Goal: Task Accomplishment & Management: Use online tool/utility

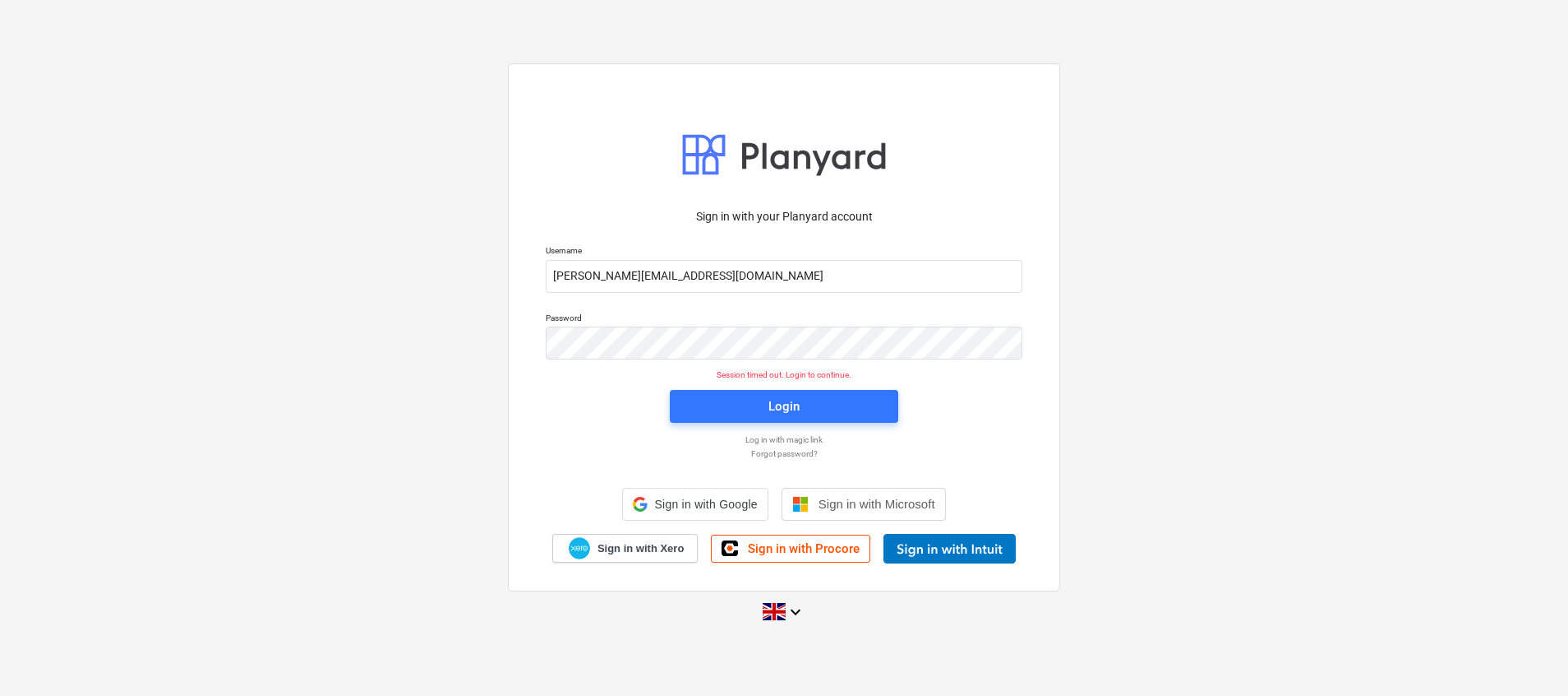
click at [774, 425] on div "Login" at bounding box center [784, 406] width 248 height 52
click at [775, 407] on div "Login" at bounding box center [784, 406] width 31 height 22
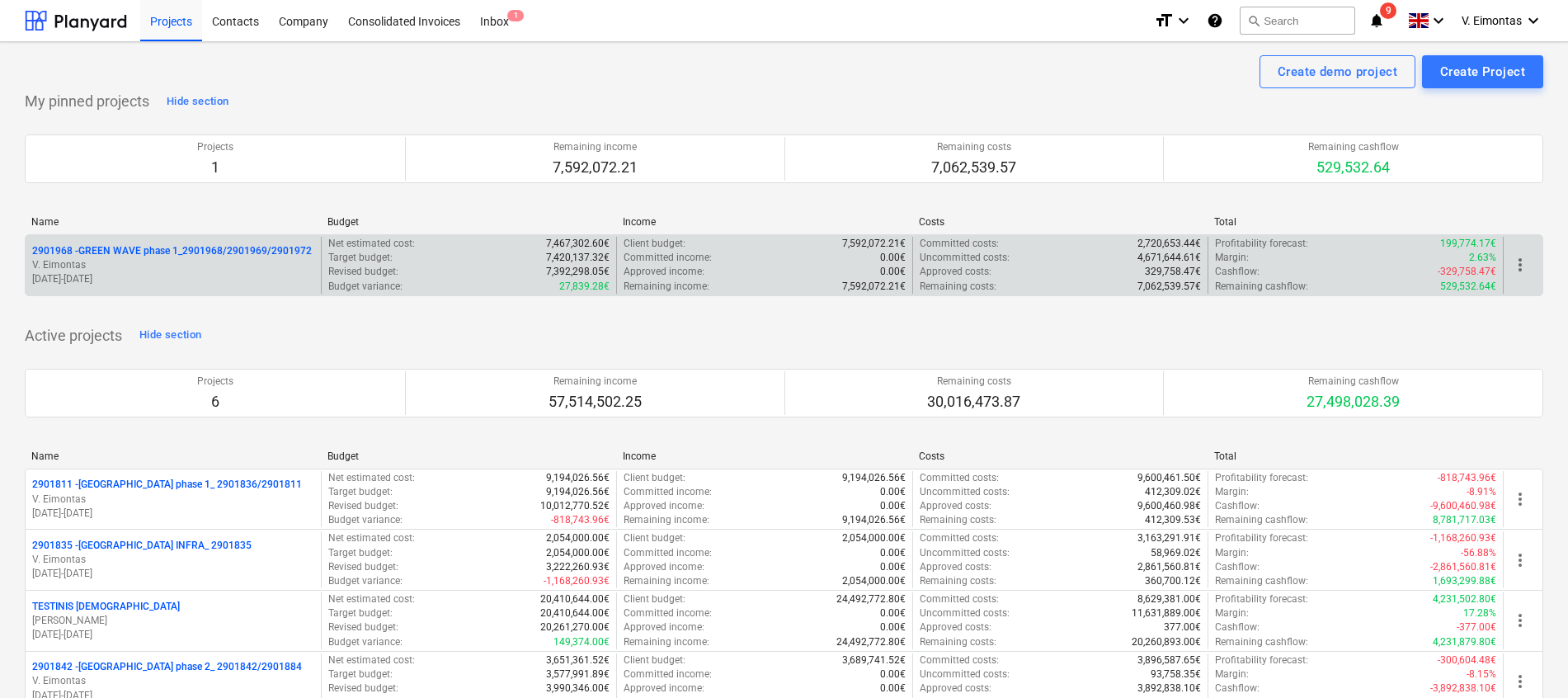
click at [236, 247] on p "2901968 - GREEN WAVE phase 1_2901968/2901969/2901972" at bounding box center [172, 251] width 280 height 14
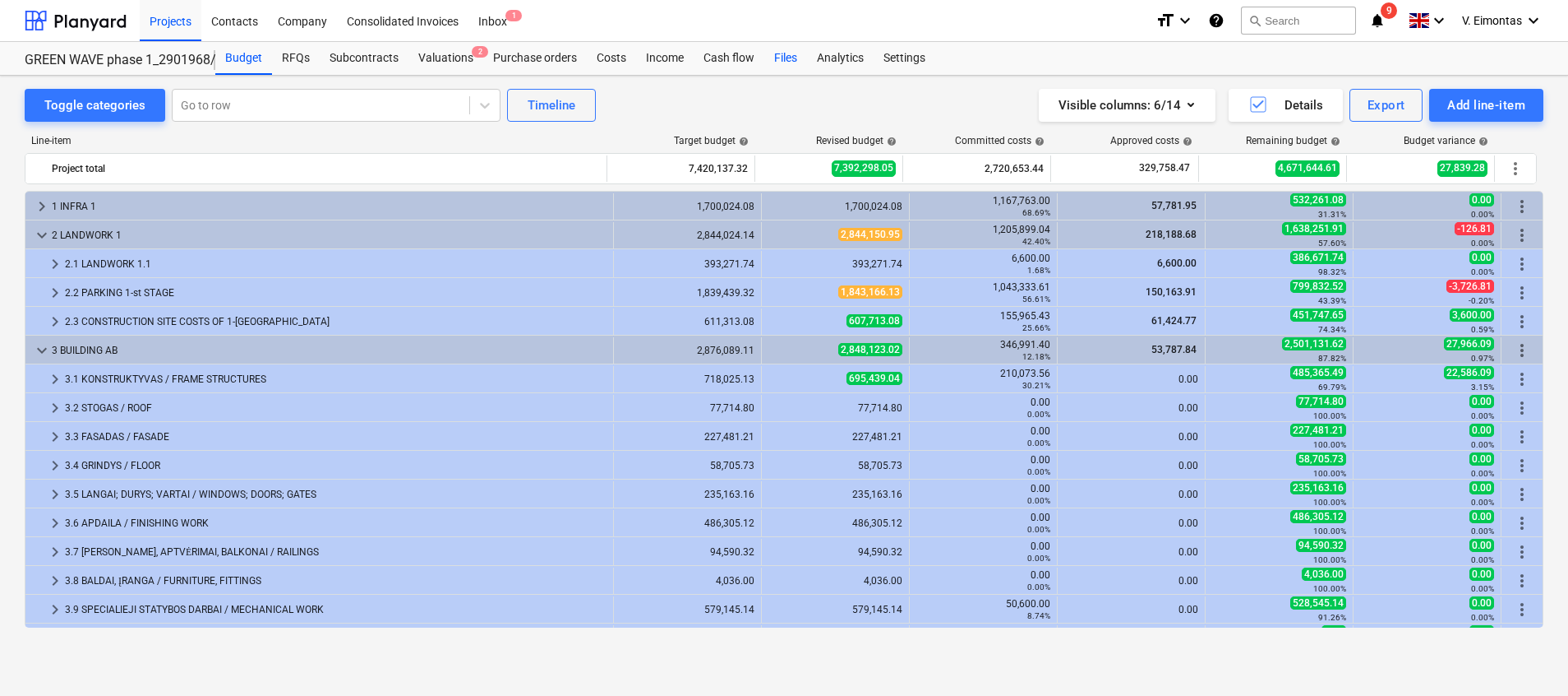
click at [784, 63] on div "Files" at bounding box center [785, 58] width 43 height 33
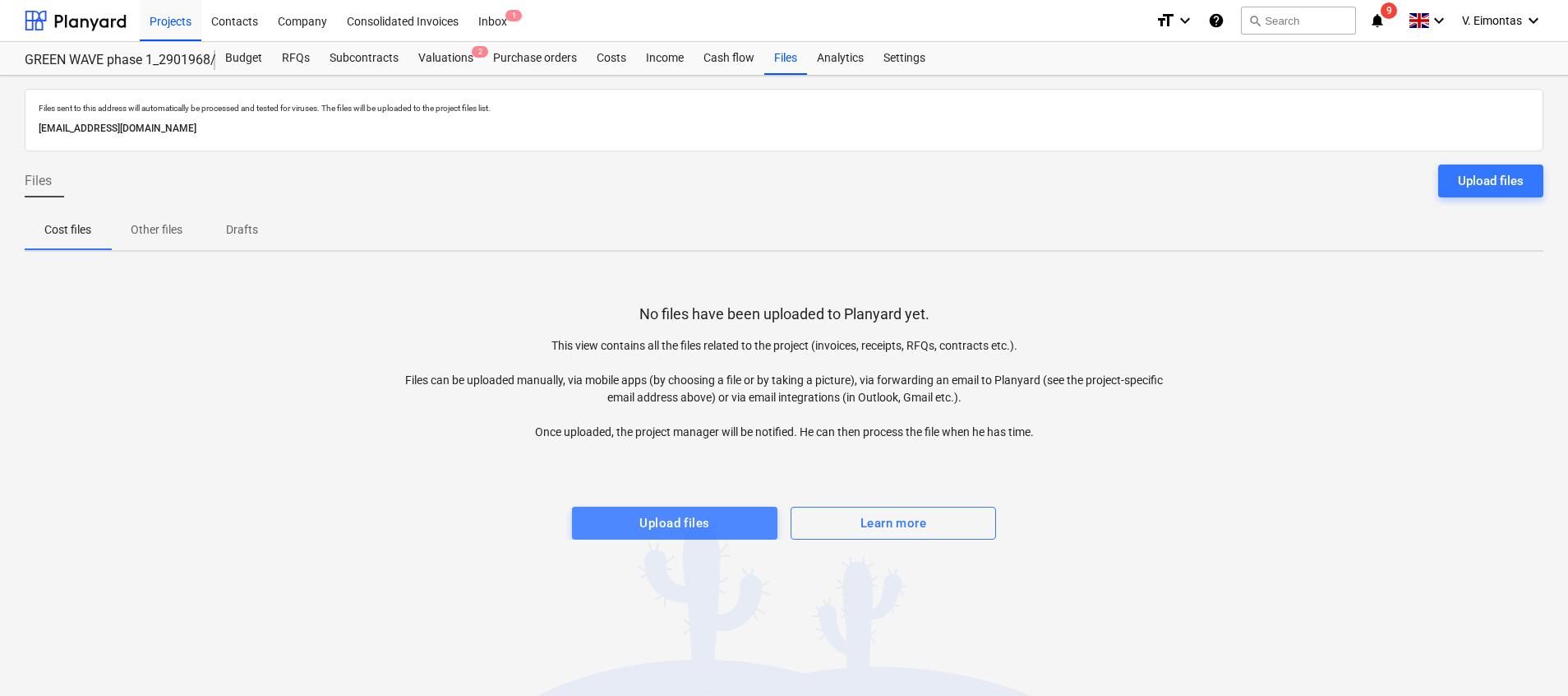
click at [682, 517] on div "Upload files" at bounding box center [674, 523] width 70 height 22
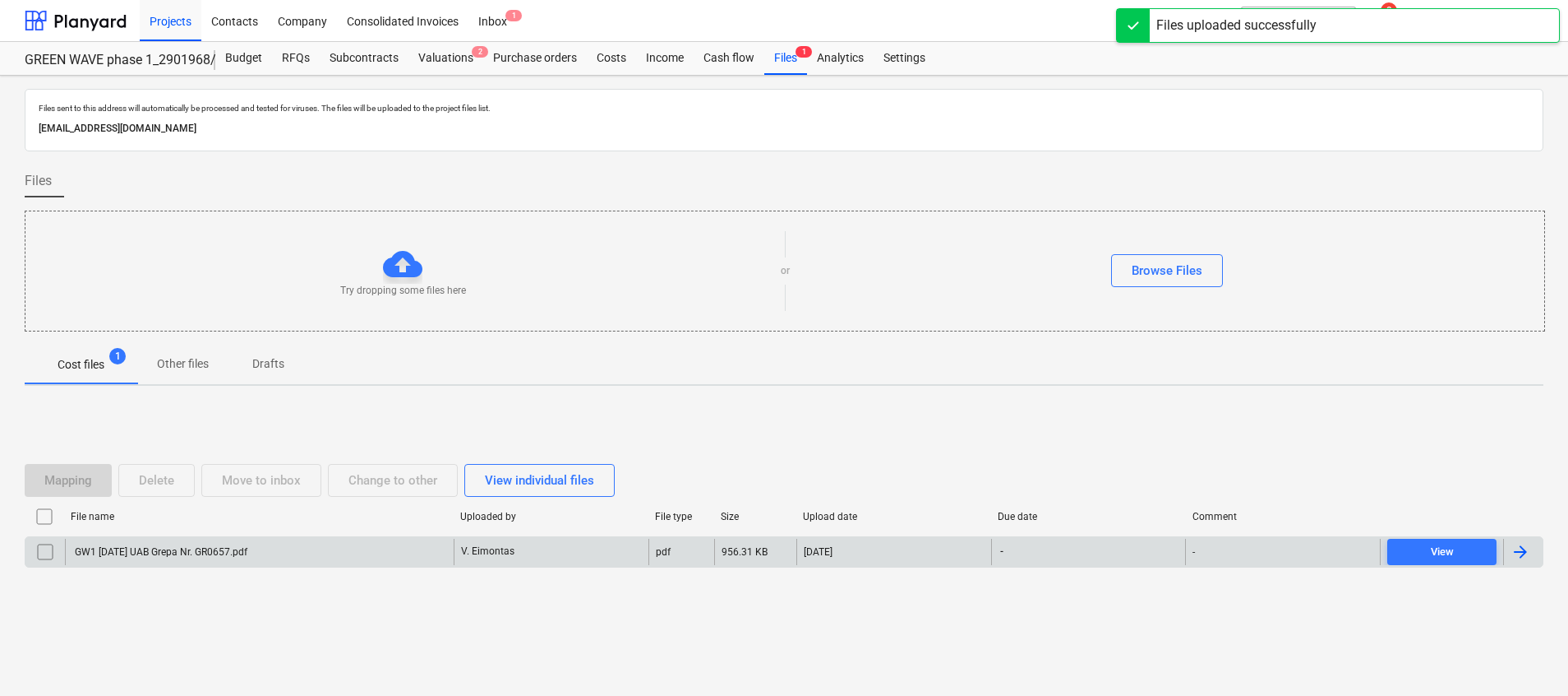
click at [393, 564] on div "GW1 [DATE] UAB Grepa Nr. GR0657.pdf" at bounding box center [259, 551] width 388 height 26
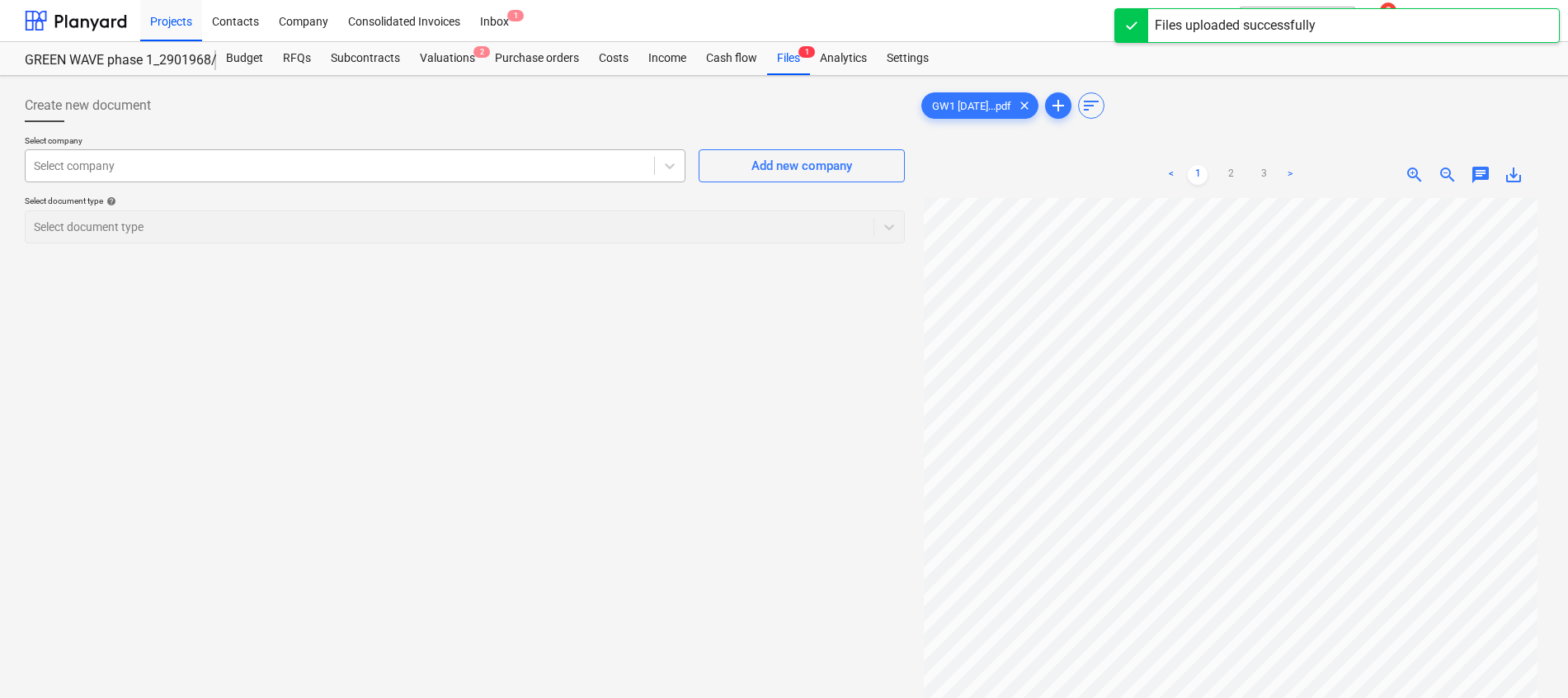
click at [302, 165] on div at bounding box center [340, 165] width 612 height 17
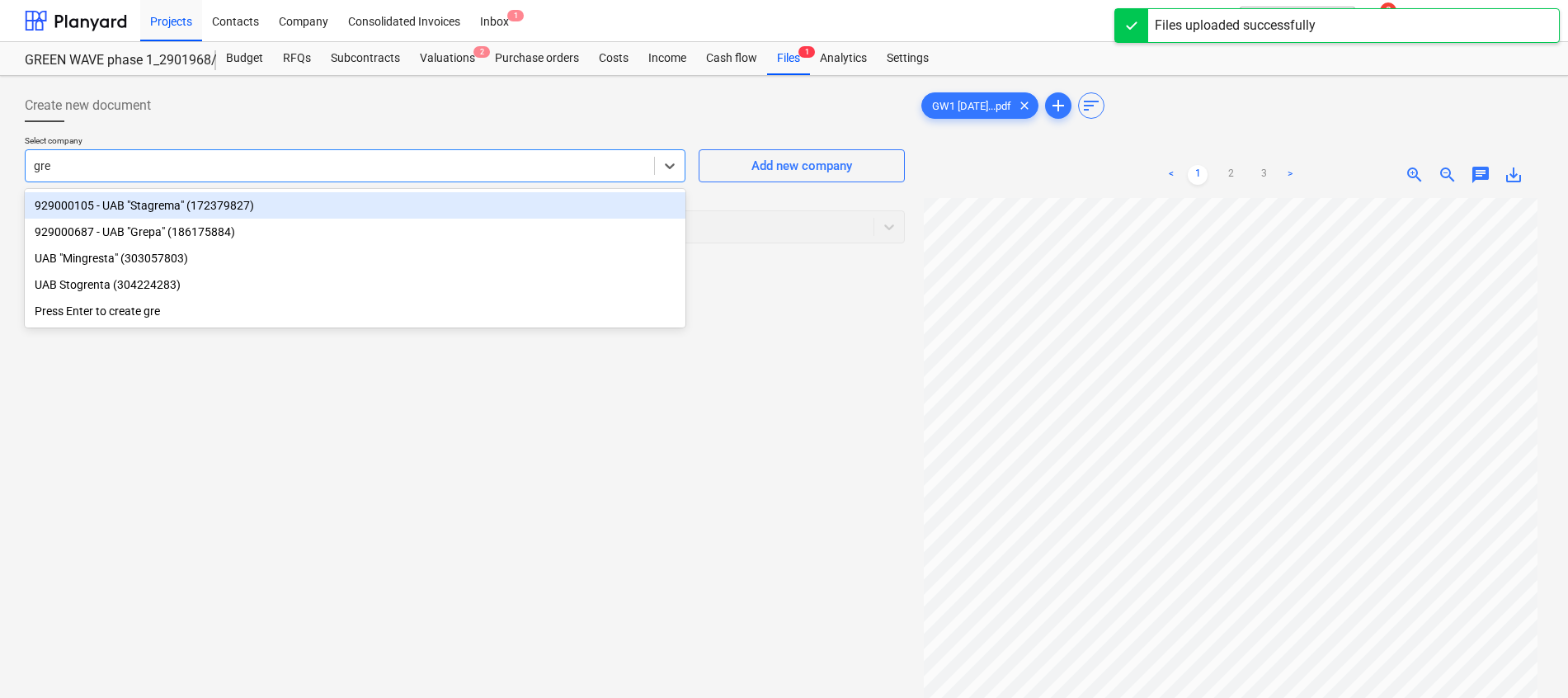
type input "grep"
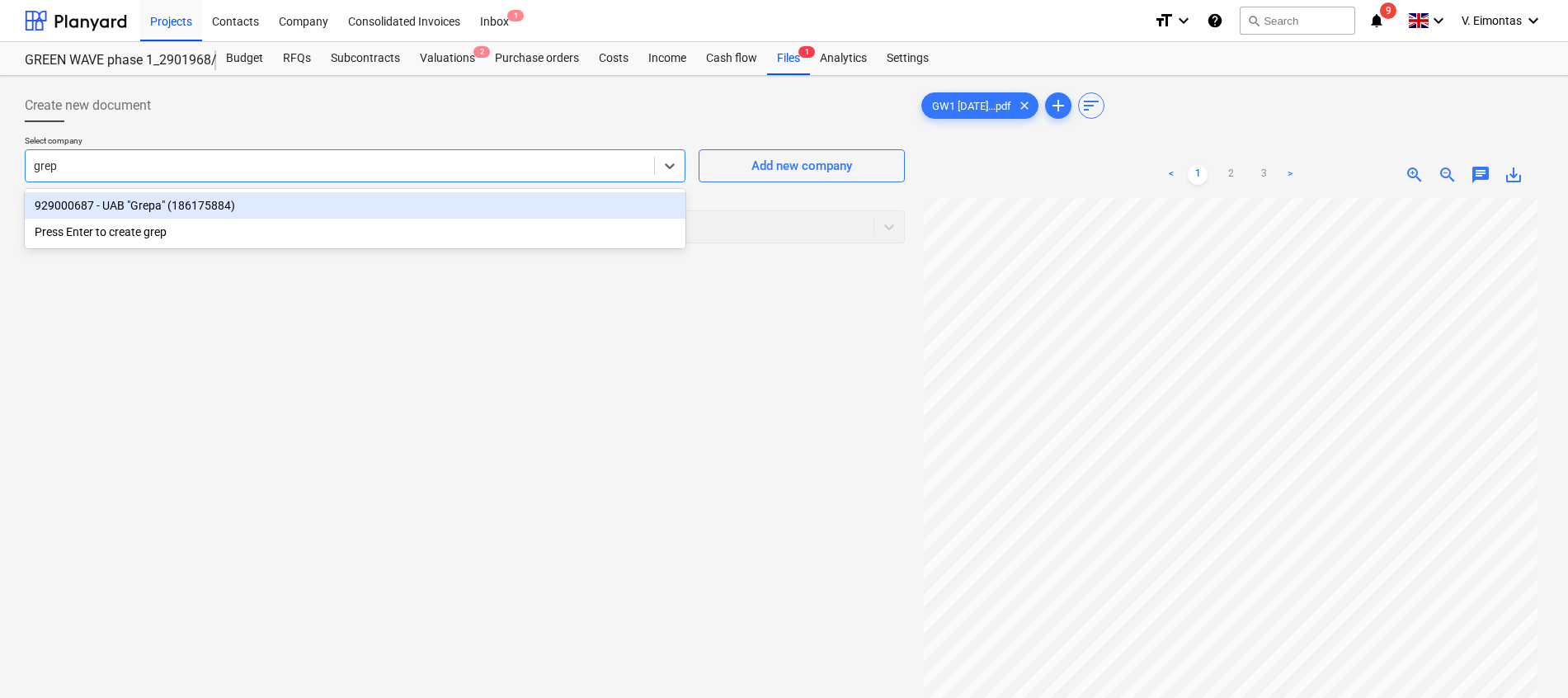
click at [160, 202] on div "929000687 - UAB "Grepa" (186175884)" at bounding box center [355, 205] width 661 height 26
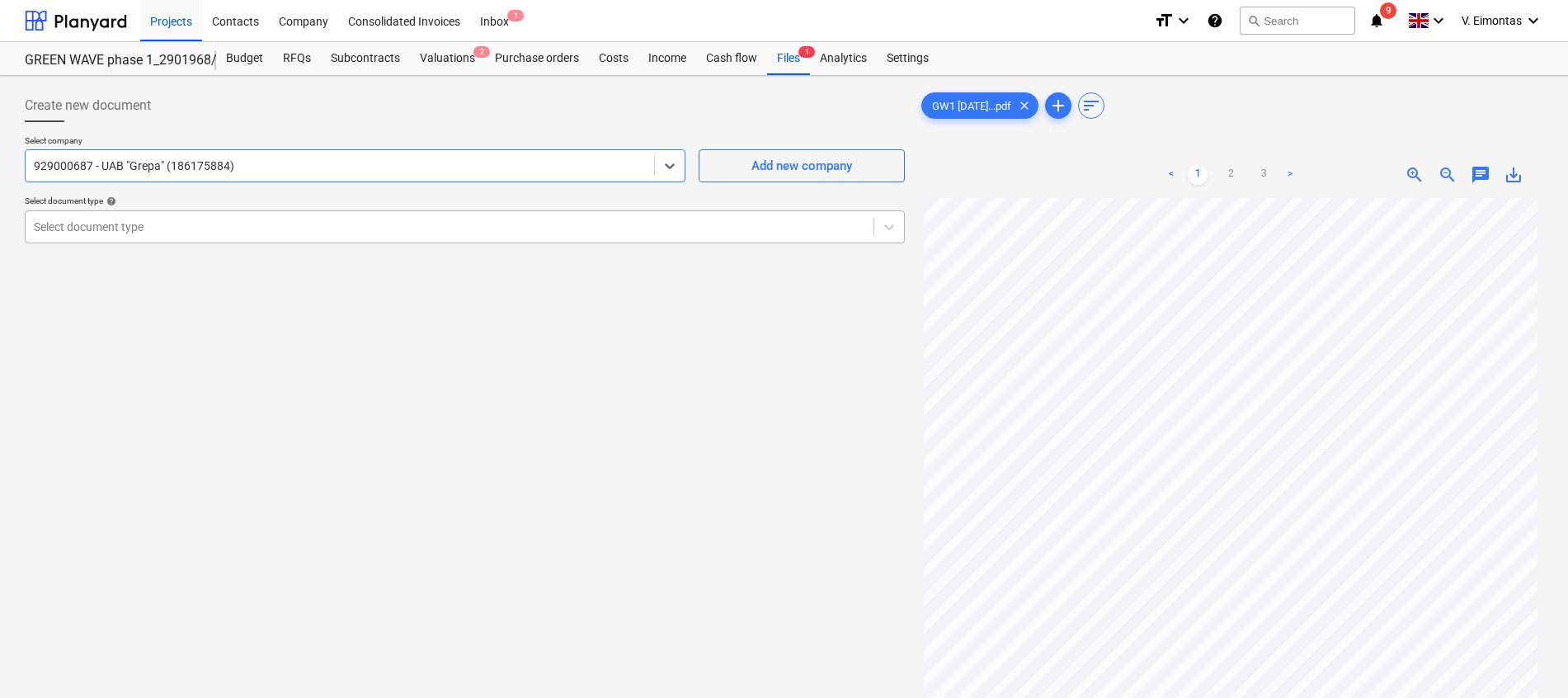
click at [166, 224] on div at bounding box center [449, 226] width 831 height 17
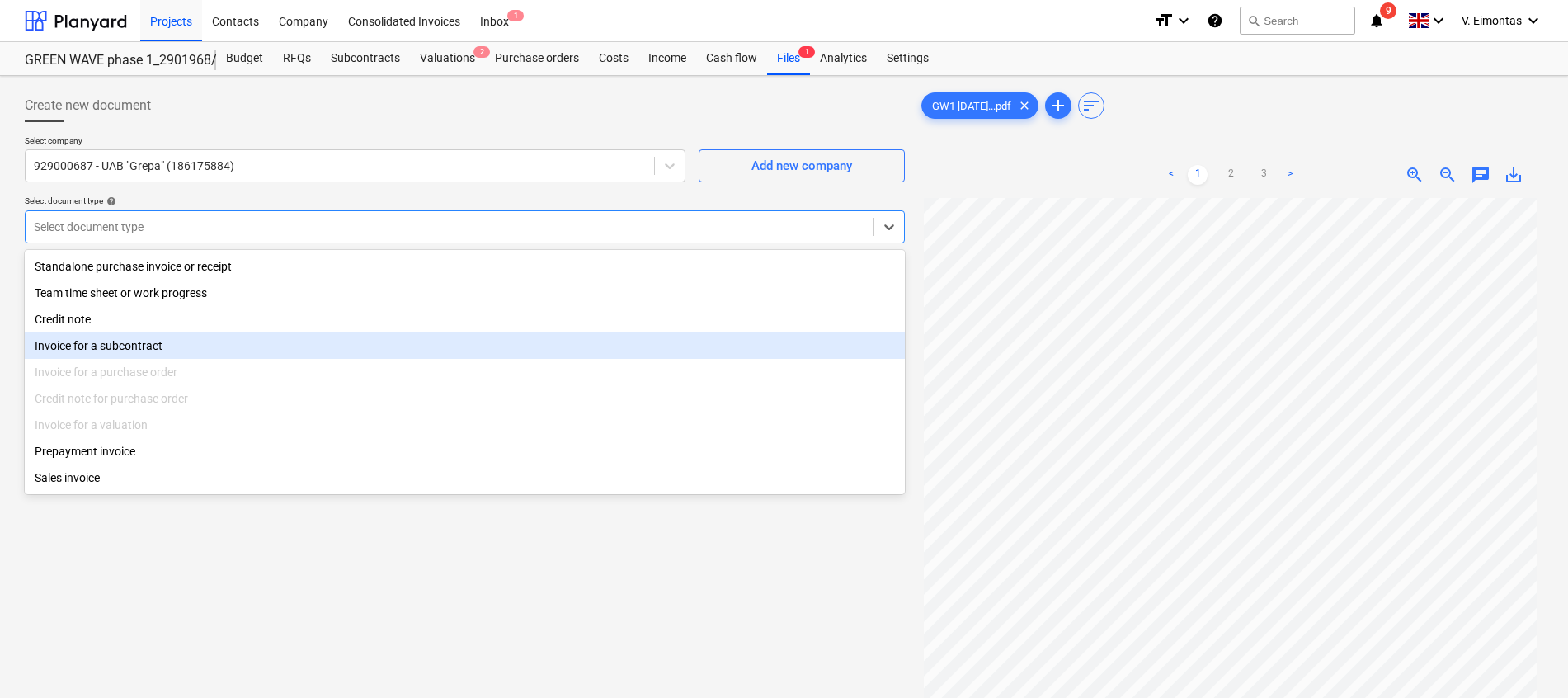
click at [165, 349] on div "Invoice for a subcontract" at bounding box center [464, 345] width 880 height 26
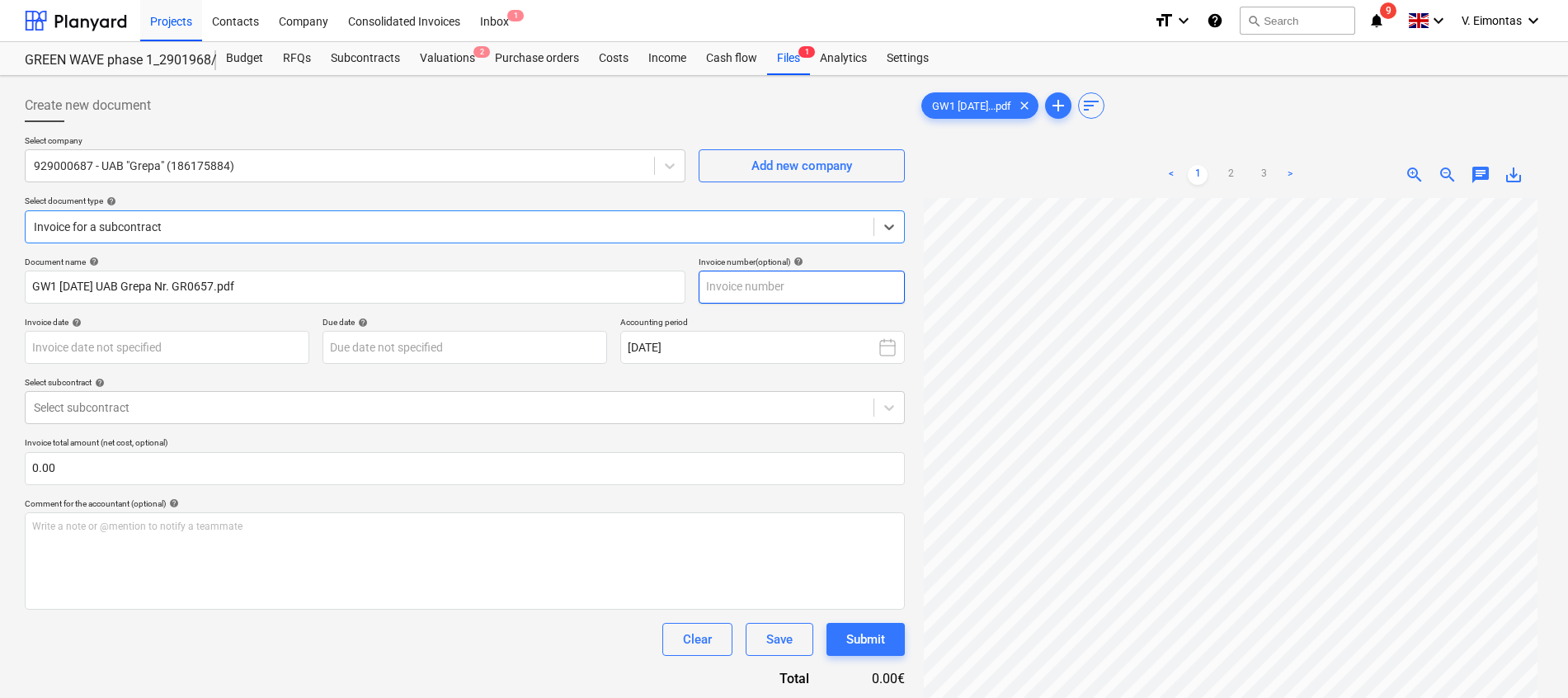
click at [737, 289] on input "text" at bounding box center [802, 287] width 206 height 33
type input "0657"
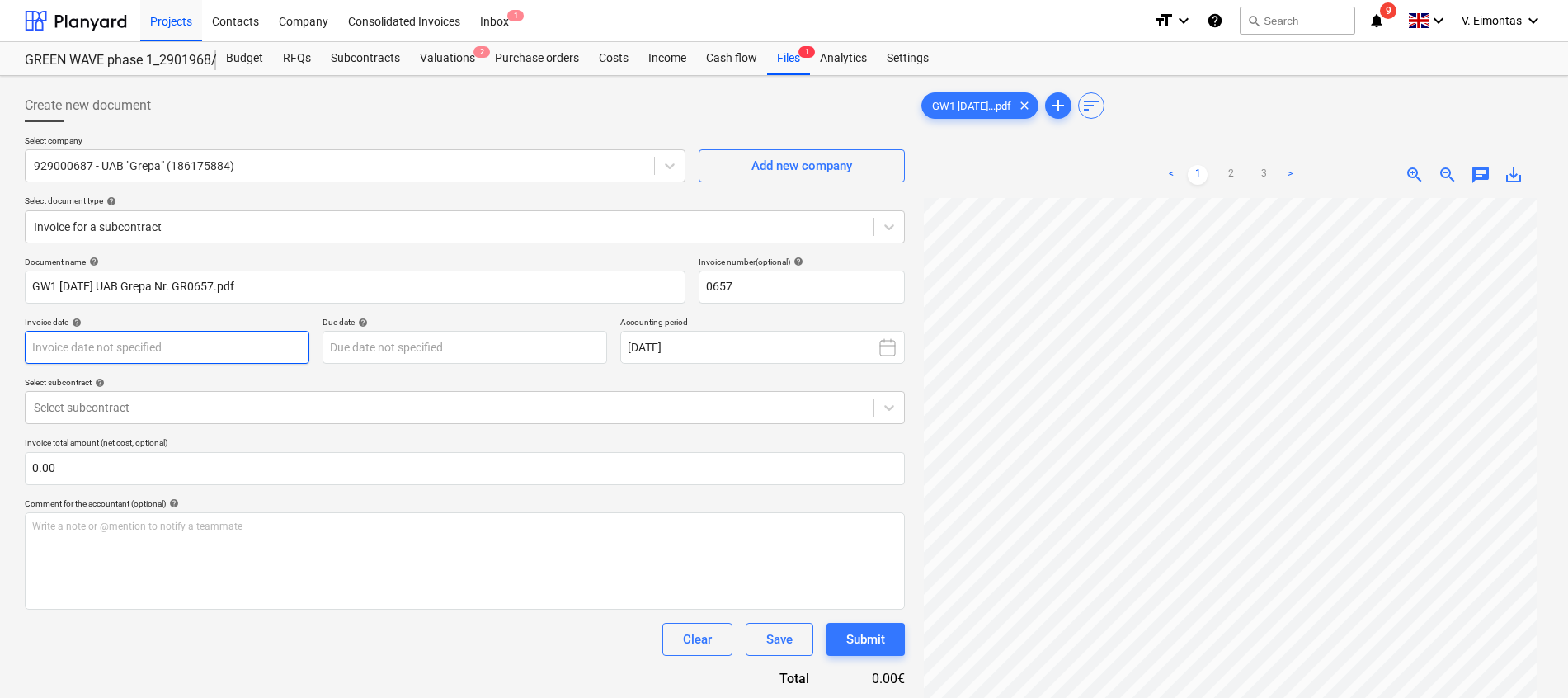
click at [246, 347] on body "Projects Contacts Company Consolidated Invoices Inbox 1 format_size keyboard_ar…" at bounding box center [784, 349] width 1568 height 698
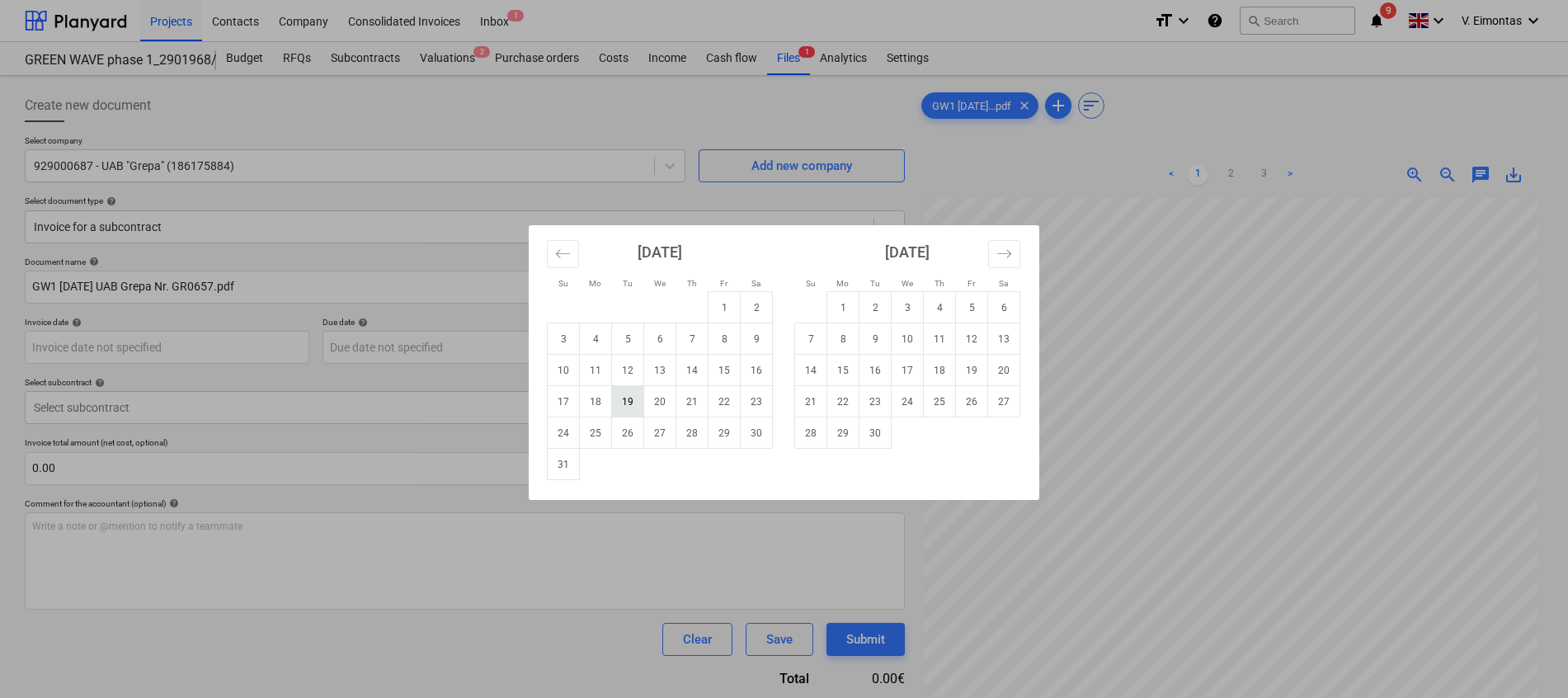
click at [630, 401] on td "19" at bounding box center [628, 402] width 32 height 31
type input "[DATE]"
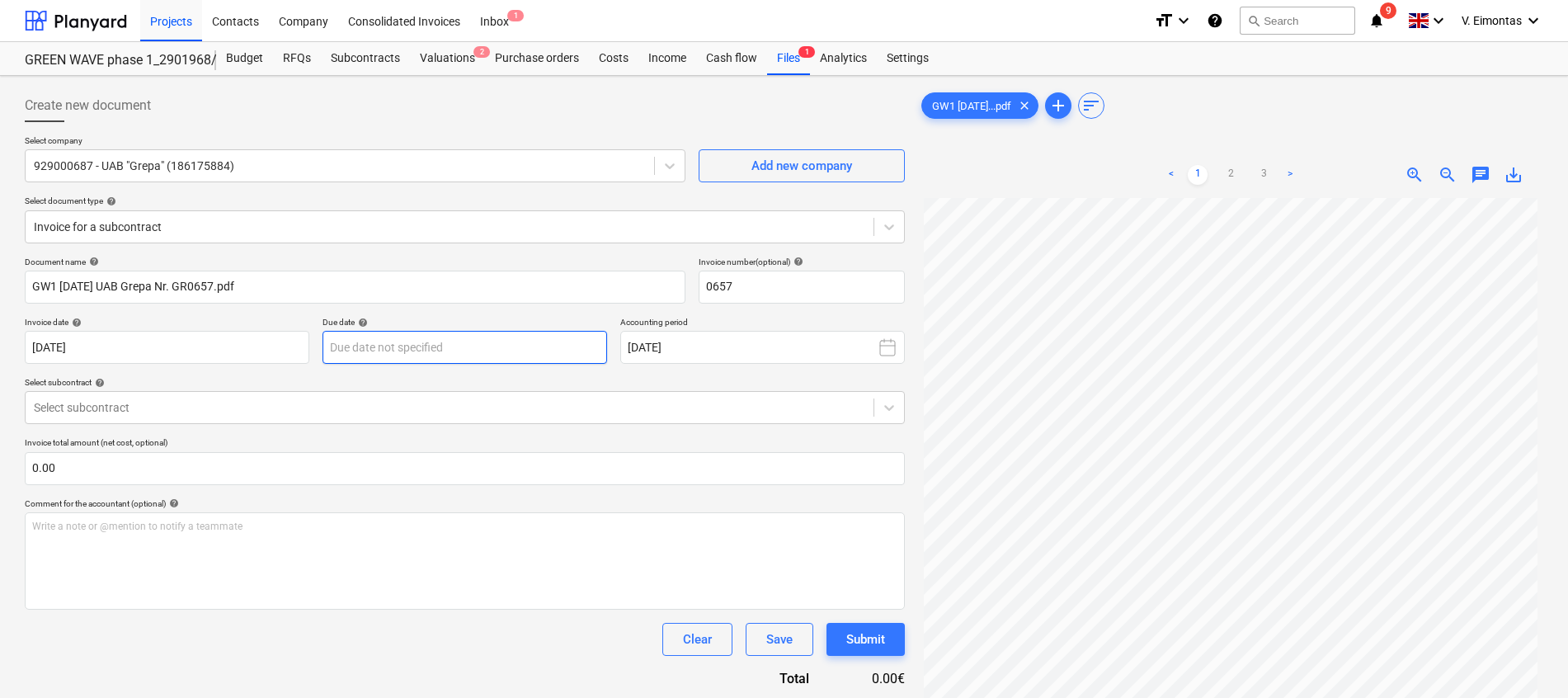
click at [397, 340] on body "Projects Contacts Company Consolidated Invoices Inbox 1 format_size keyboard_ar…" at bounding box center [784, 349] width 1568 height 698
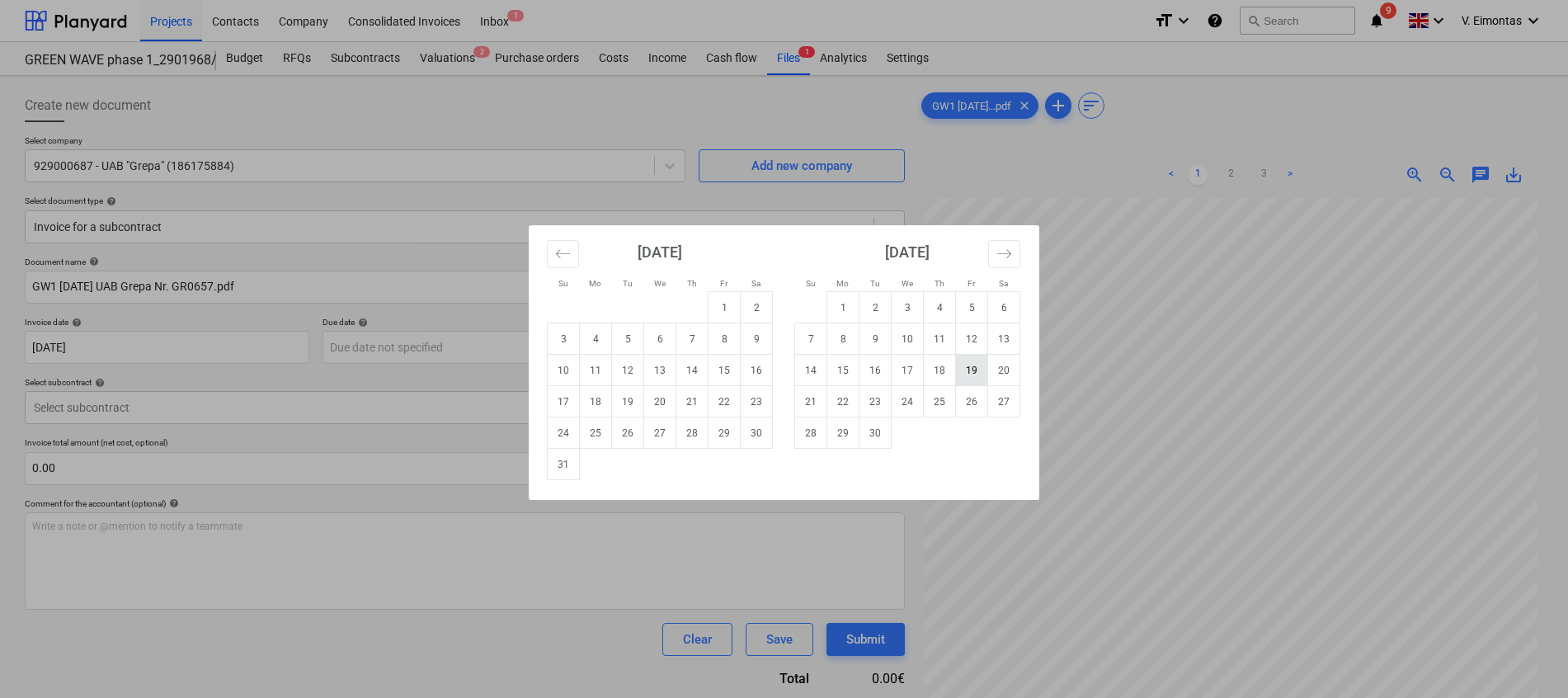
click at [962, 376] on td "19" at bounding box center [972, 370] width 32 height 31
type input "[DATE]"
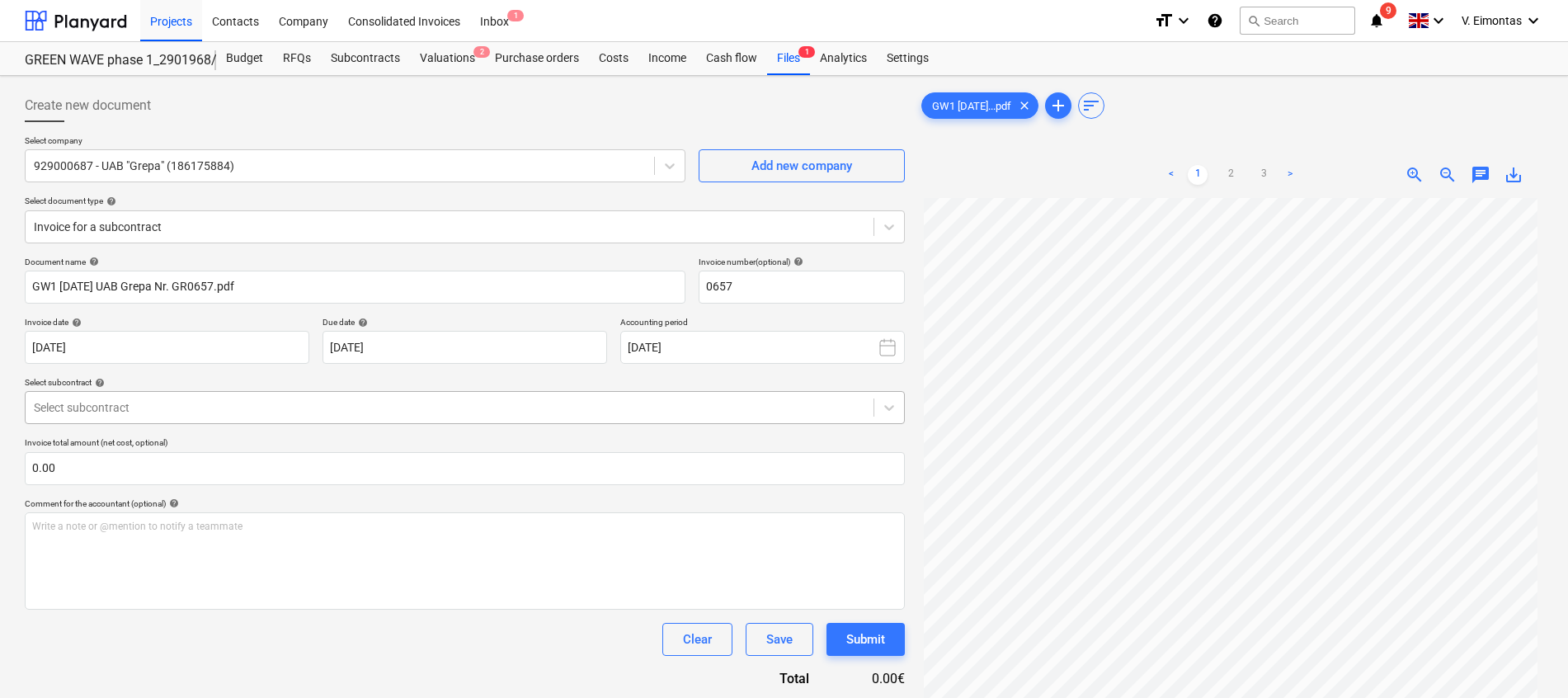
click at [119, 411] on div at bounding box center [449, 407] width 831 height 17
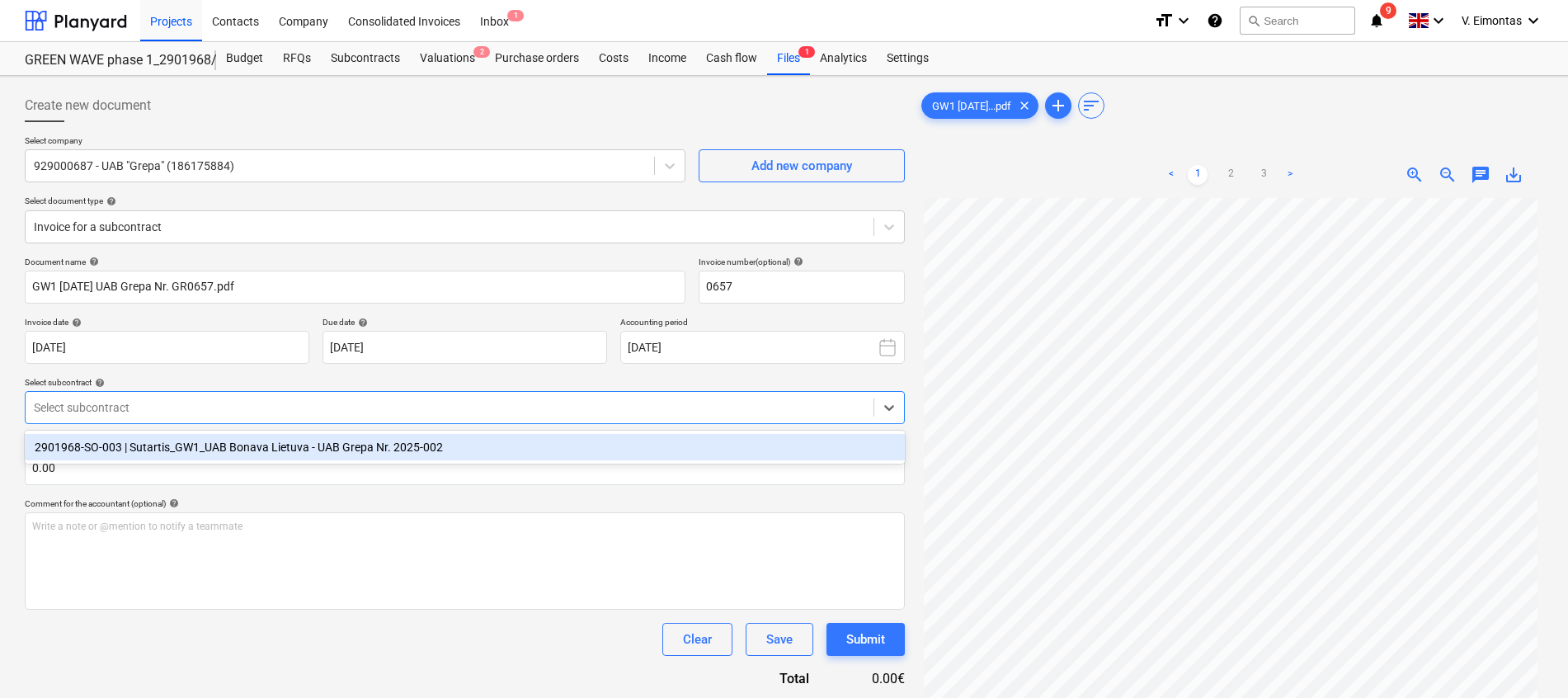
click at [153, 441] on div "2901968-SO-003 | Sutartis_GW1_UAB Bonava Lietuva - UAB Grepa Nr. 2025-002" at bounding box center [464, 447] width 880 height 26
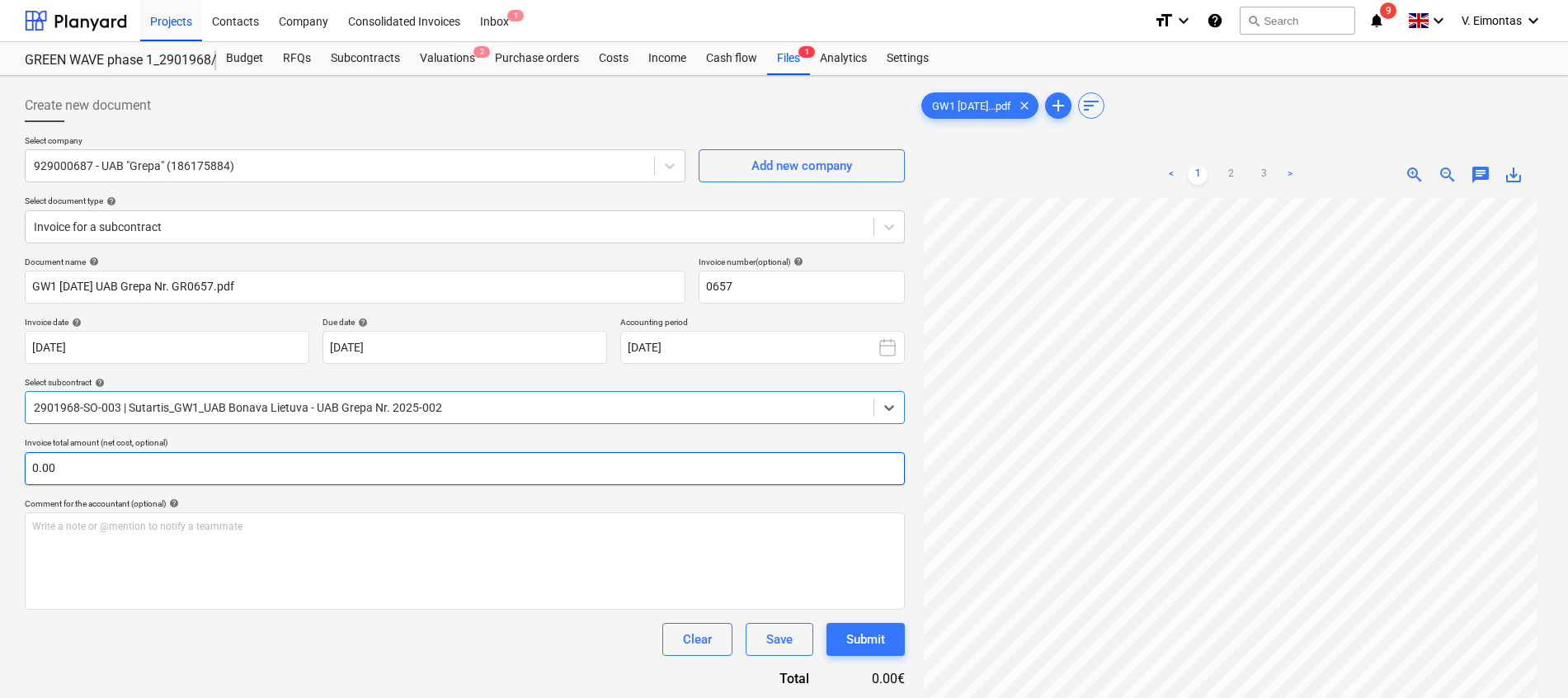
scroll to position [223, 0]
click at [503, 462] on input "text" at bounding box center [464, 468] width 880 height 33
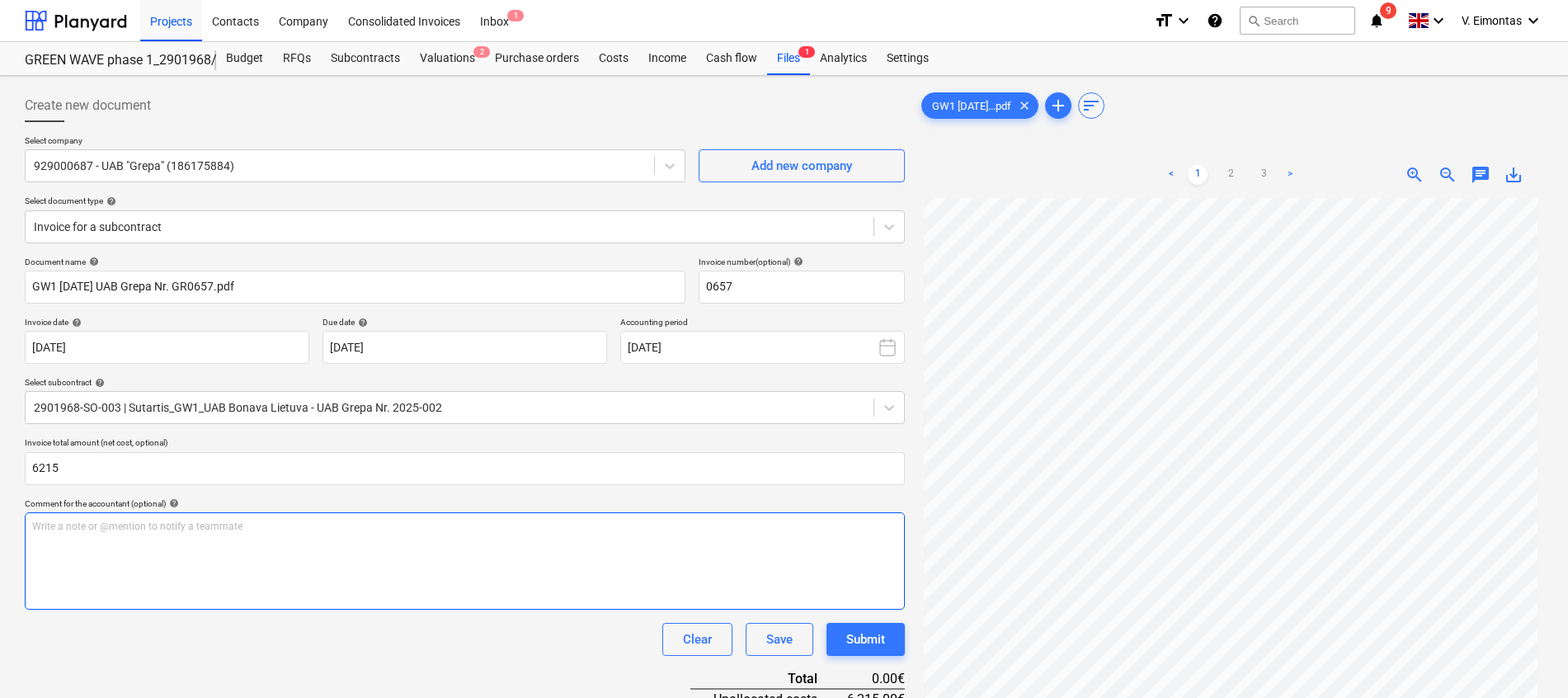
type input "6,215.00"
click at [374, 568] on div "Write a note or @mention to notify a teammate [PERSON_NAME]" at bounding box center [464, 560] width 880 height 97
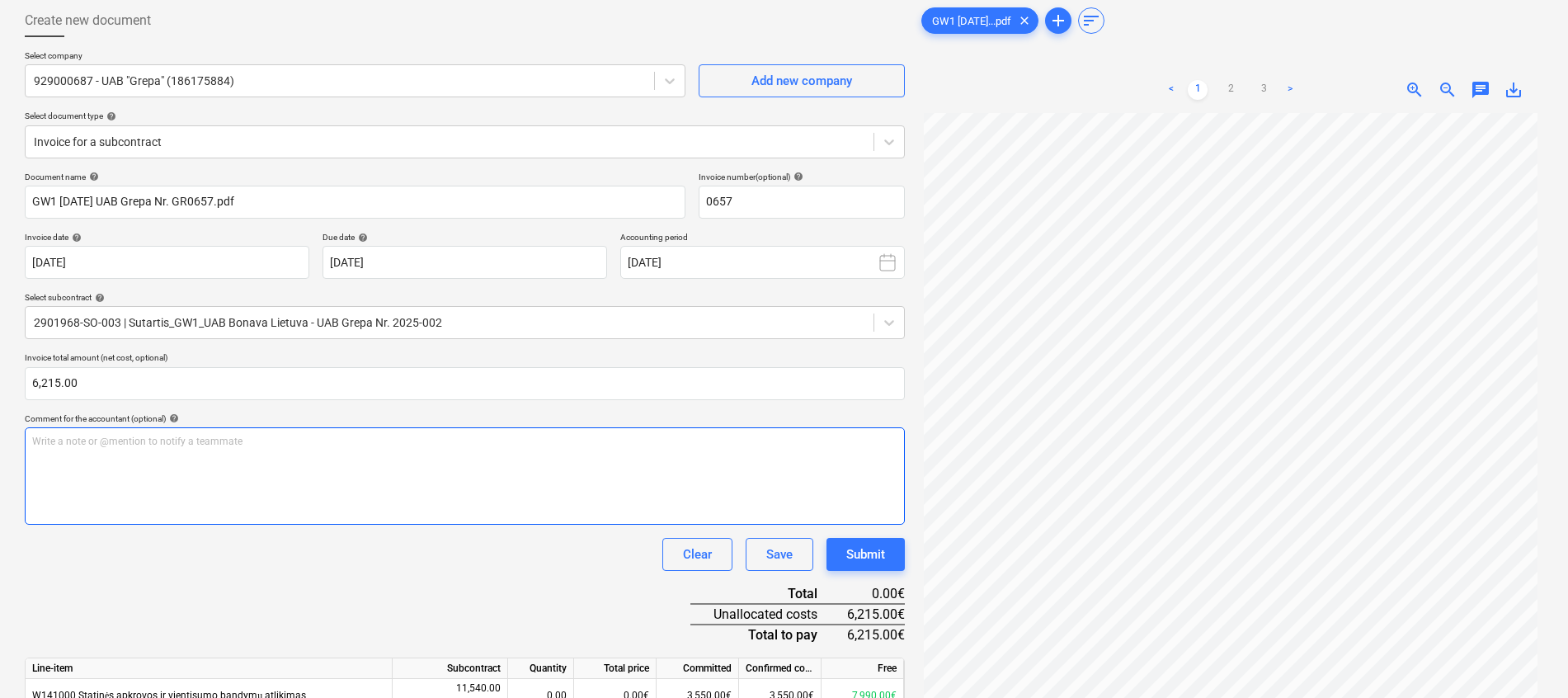
scroll to position [166, 0]
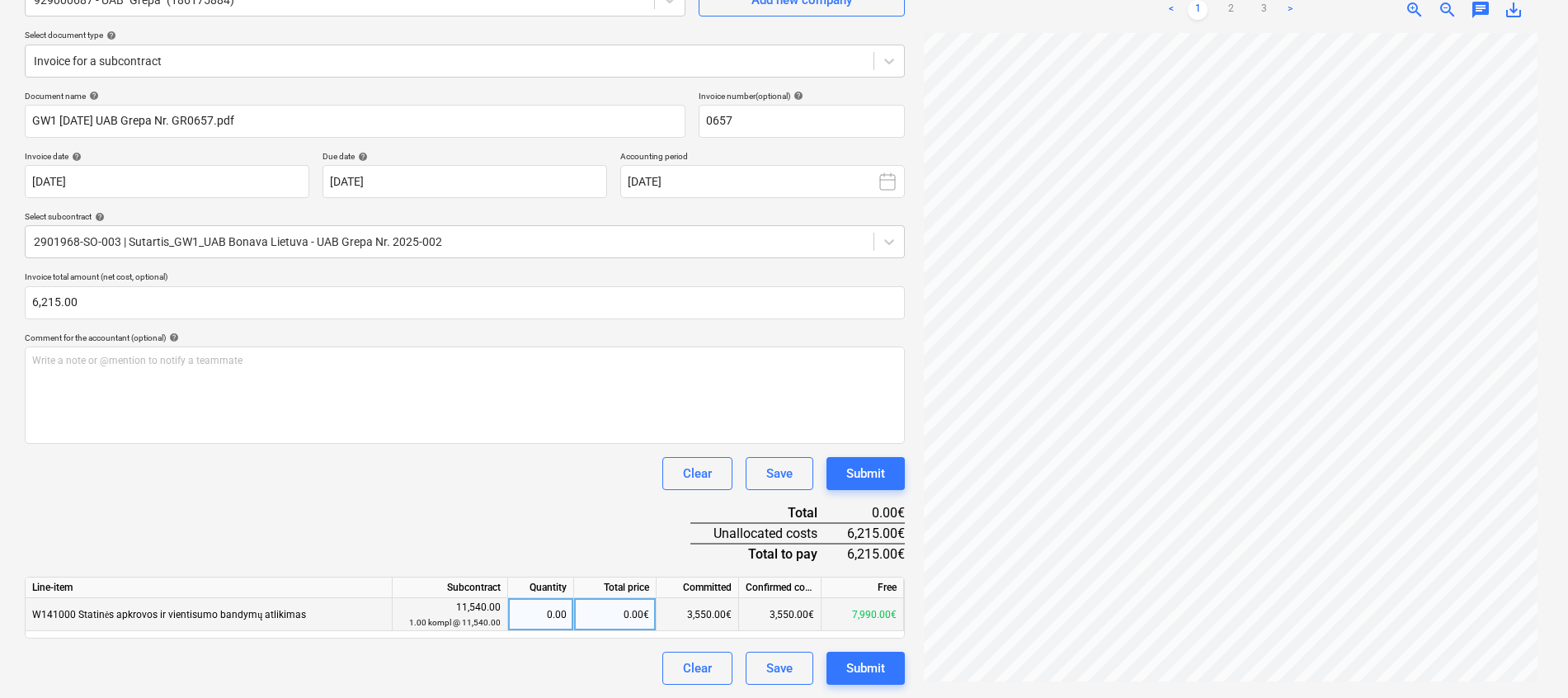
click at [608, 621] on div "0.00€" at bounding box center [615, 614] width 82 height 33
type input "6215"
click at [538, 453] on div "Document name help GW1 [DATE] UAB Grepa Nr. GR0657.pdf Invoice number (optional…" at bounding box center [464, 388] width 880 height 594
click at [1222, 10] on link "2" at bounding box center [1231, 10] width 20 height 20
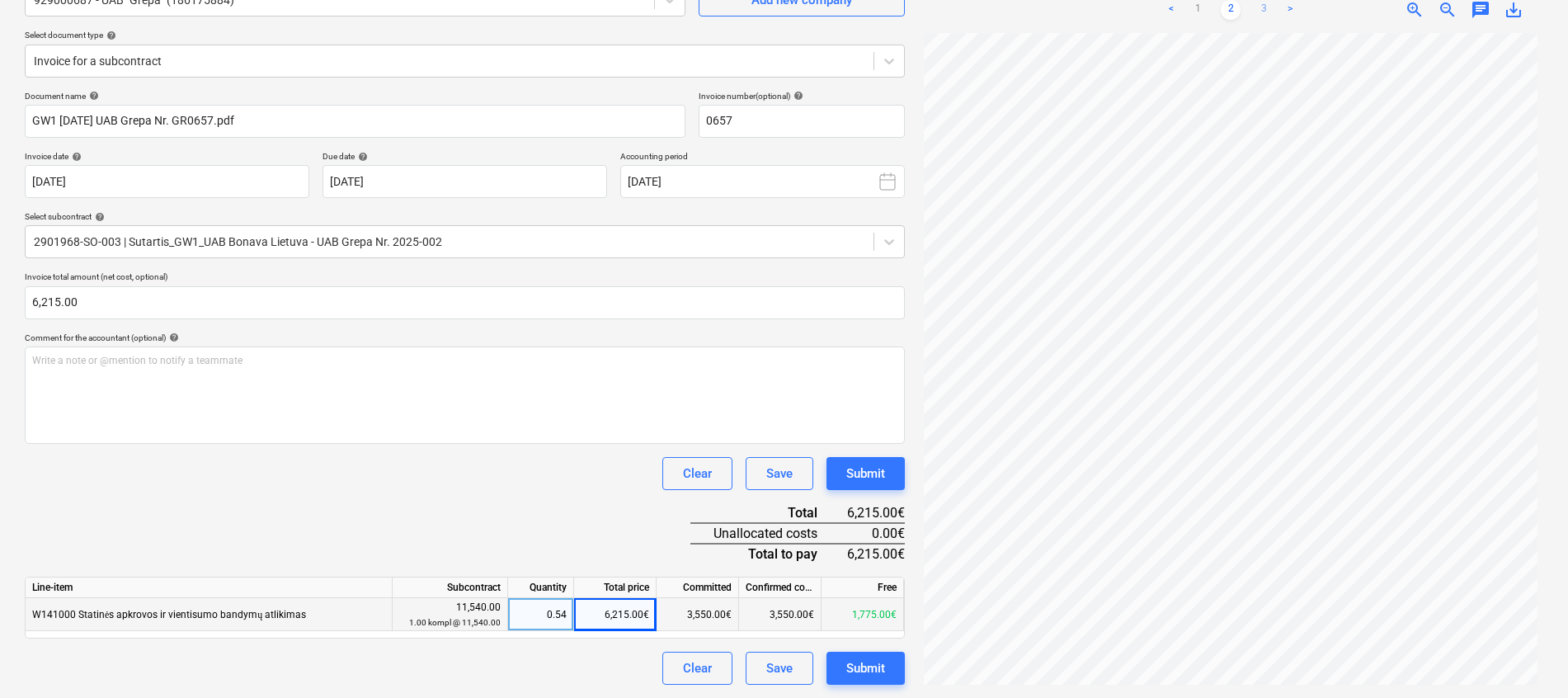
click at [1267, 3] on link "3" at bounding box center [1264, 10] width 20 height 20
click at [871, 657] on div "Submit" at bounding box center [865, 667] width 38 height 22
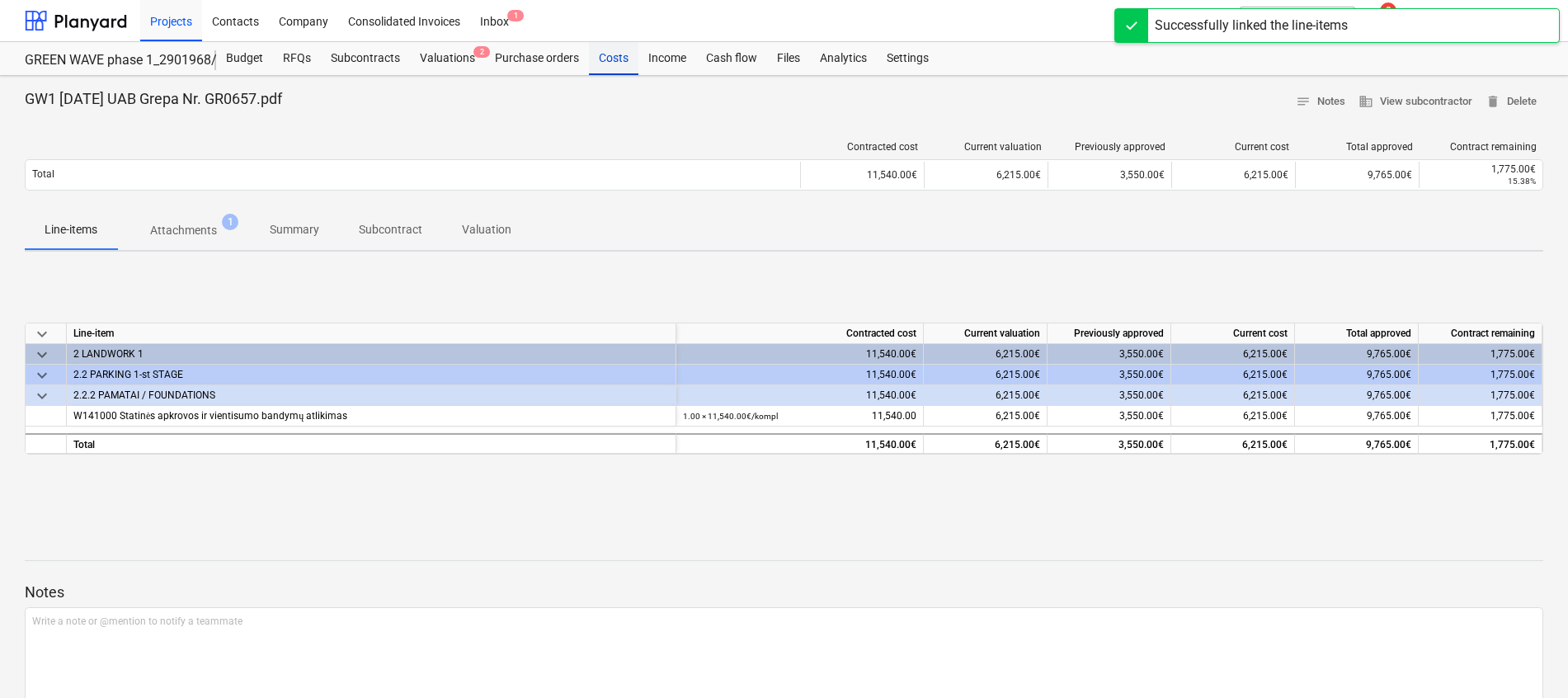
click at [611, 63] on div "Costs" at bounding box center [614, 59] width 50 height 33
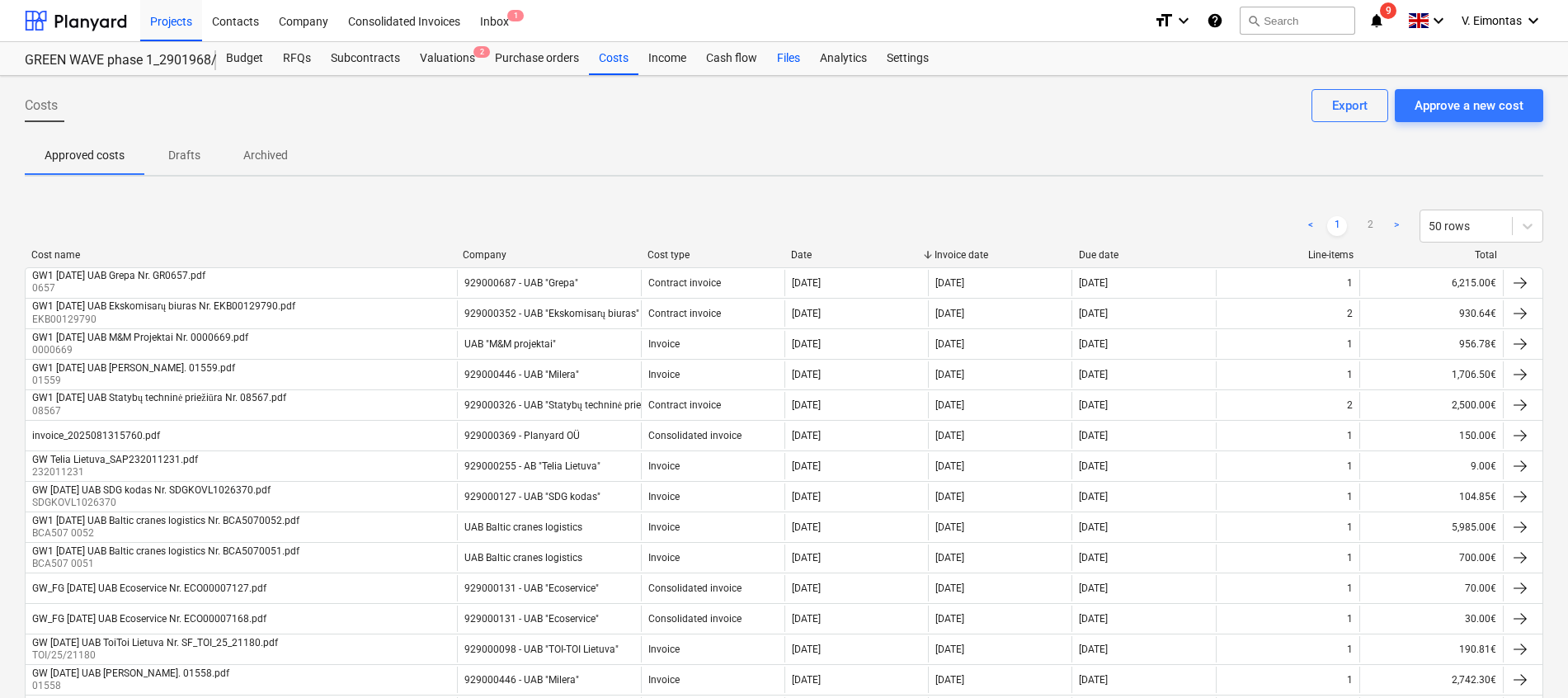
click at [774, 59] on div "Files" at bounding box center [788, 59] width 43 height 33
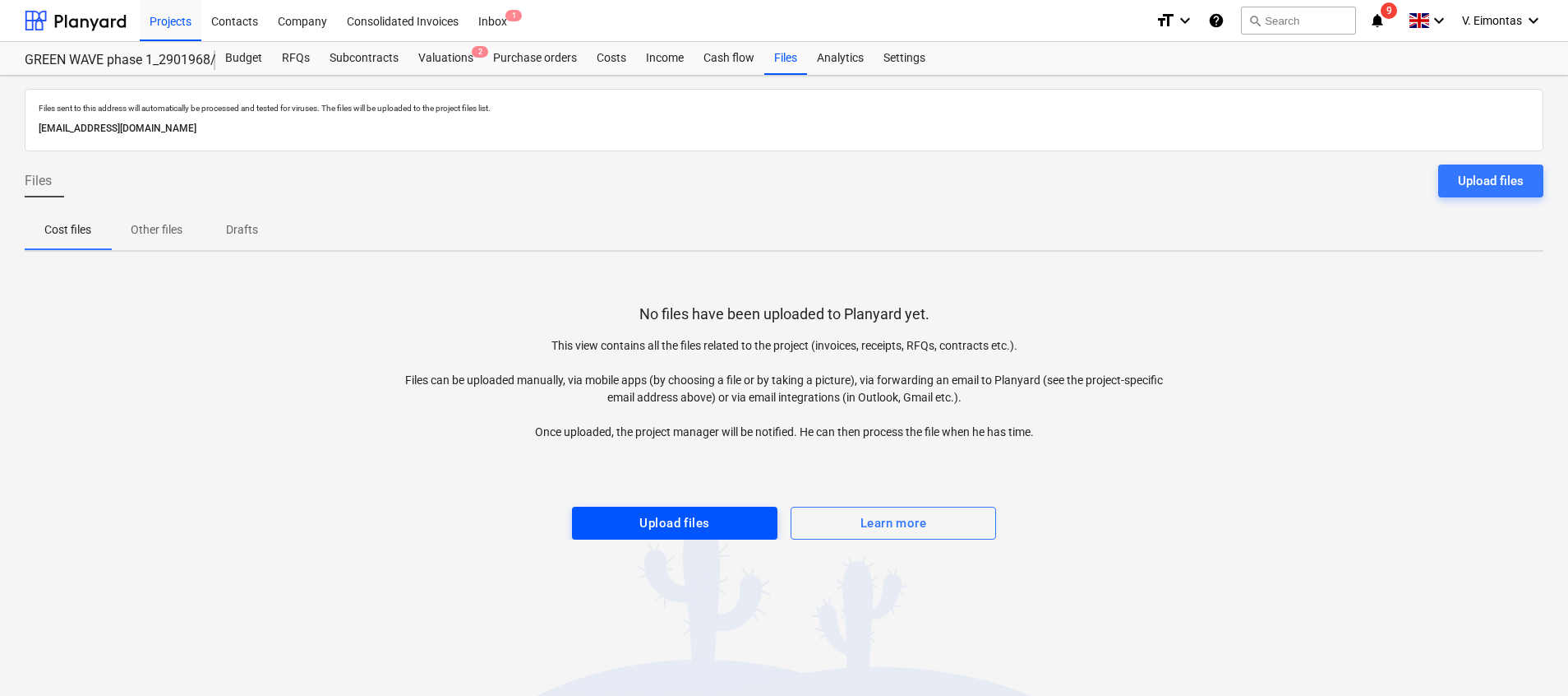
click at [686, 509] on button "Upload files" at bounding box center [675, 523] width 205 height 33
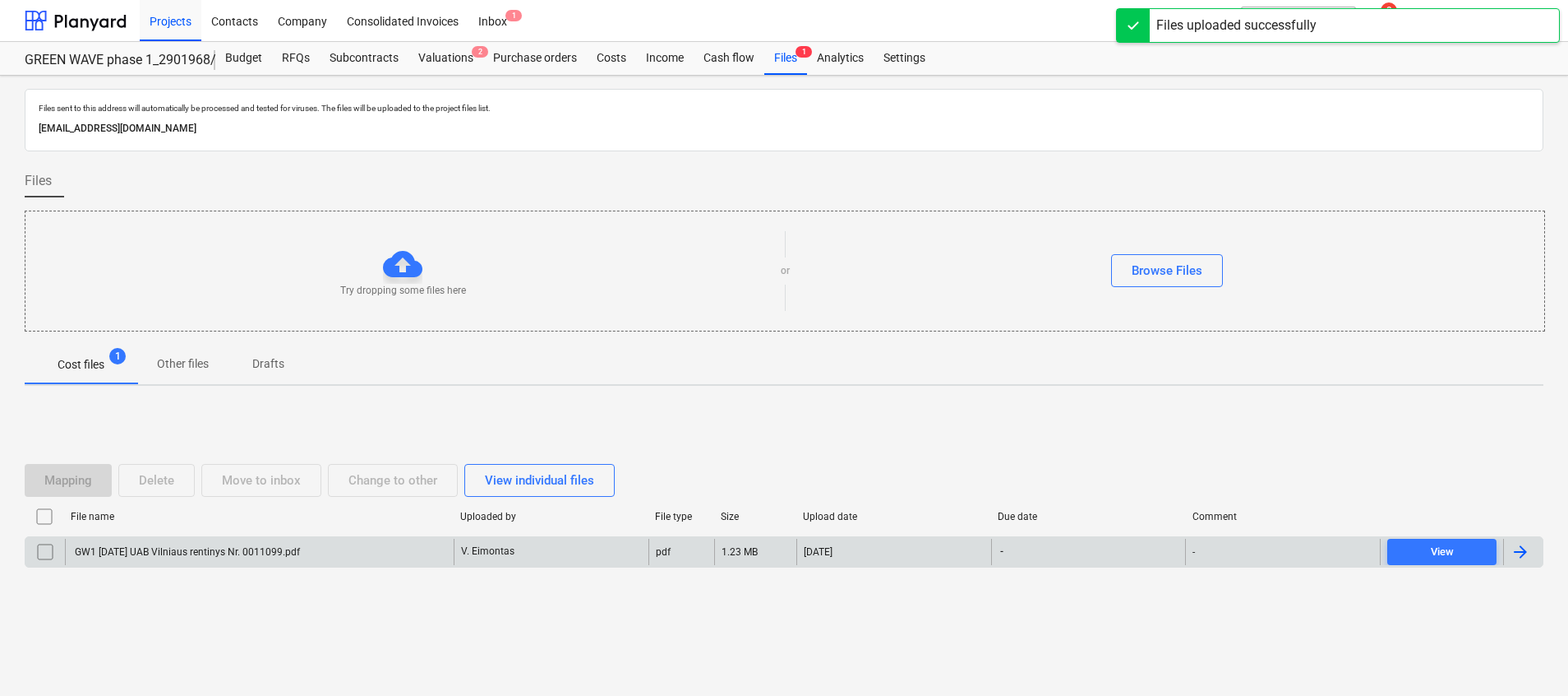
click at [558, 540] on div "V. Eimontas" at bounding box center [551, 551] width 195 height 26
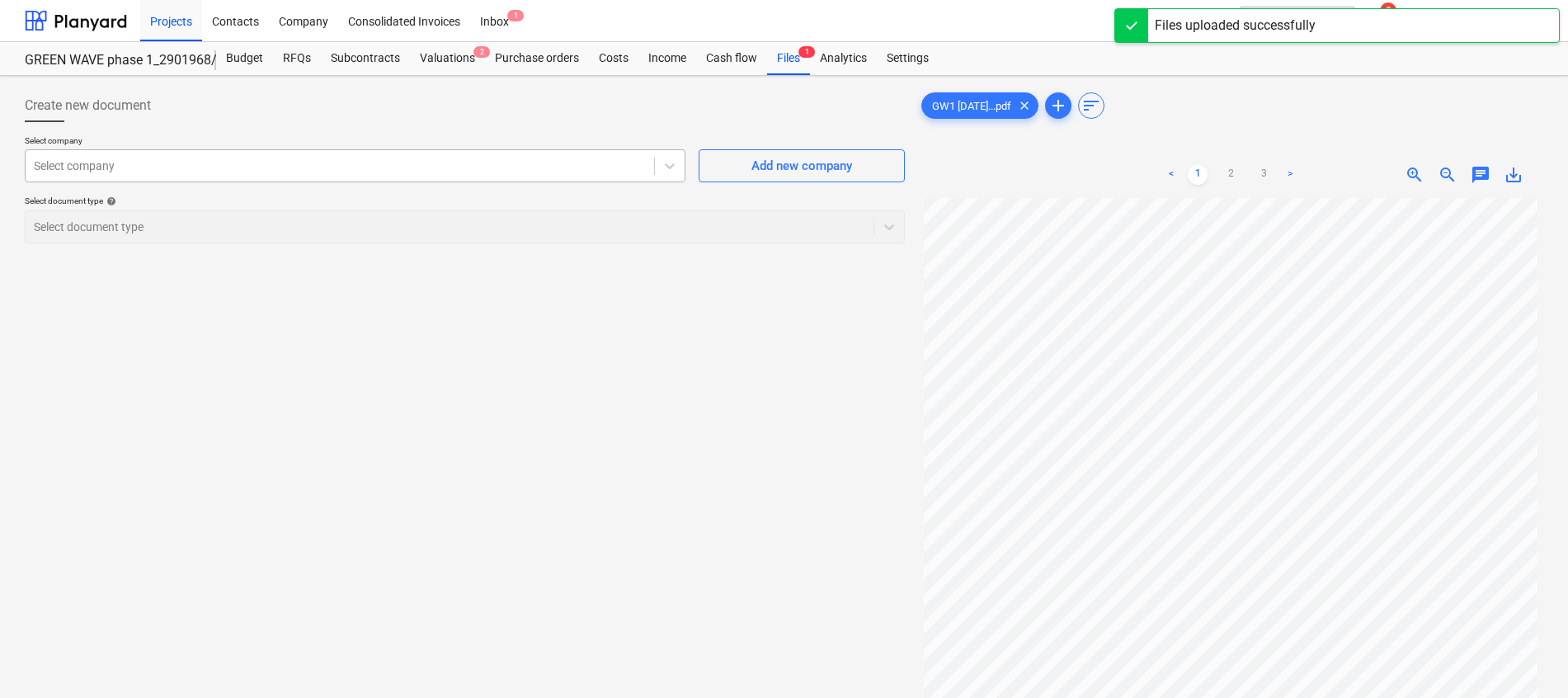
click at [306, 179] on div "Select company" at bounding box center [355, 166] width 661 height 33
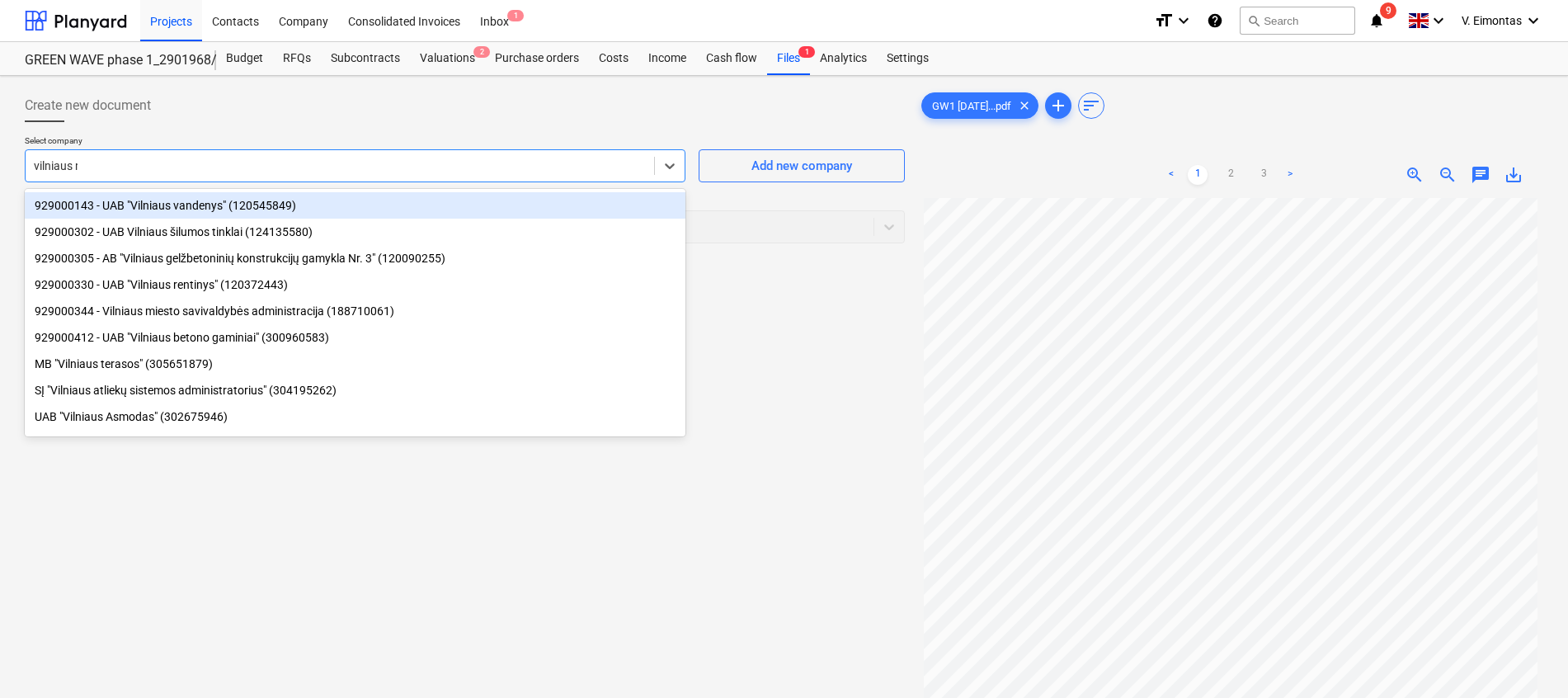
type input "vilniaus re"
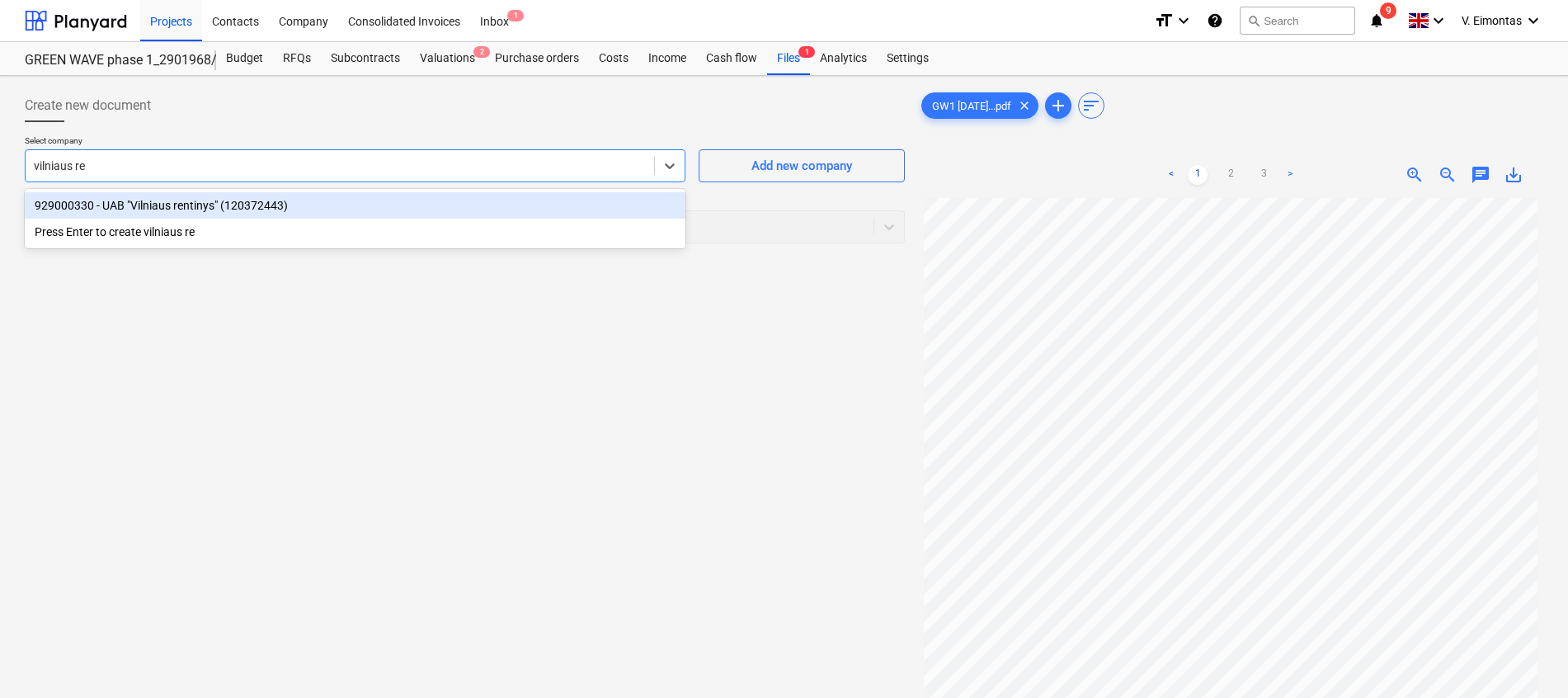
click at [238, 208] on div "929000330 - UAB "Vilniaus rentinys" (120372443)" at bounding box center [355, 205] width 661 height 26
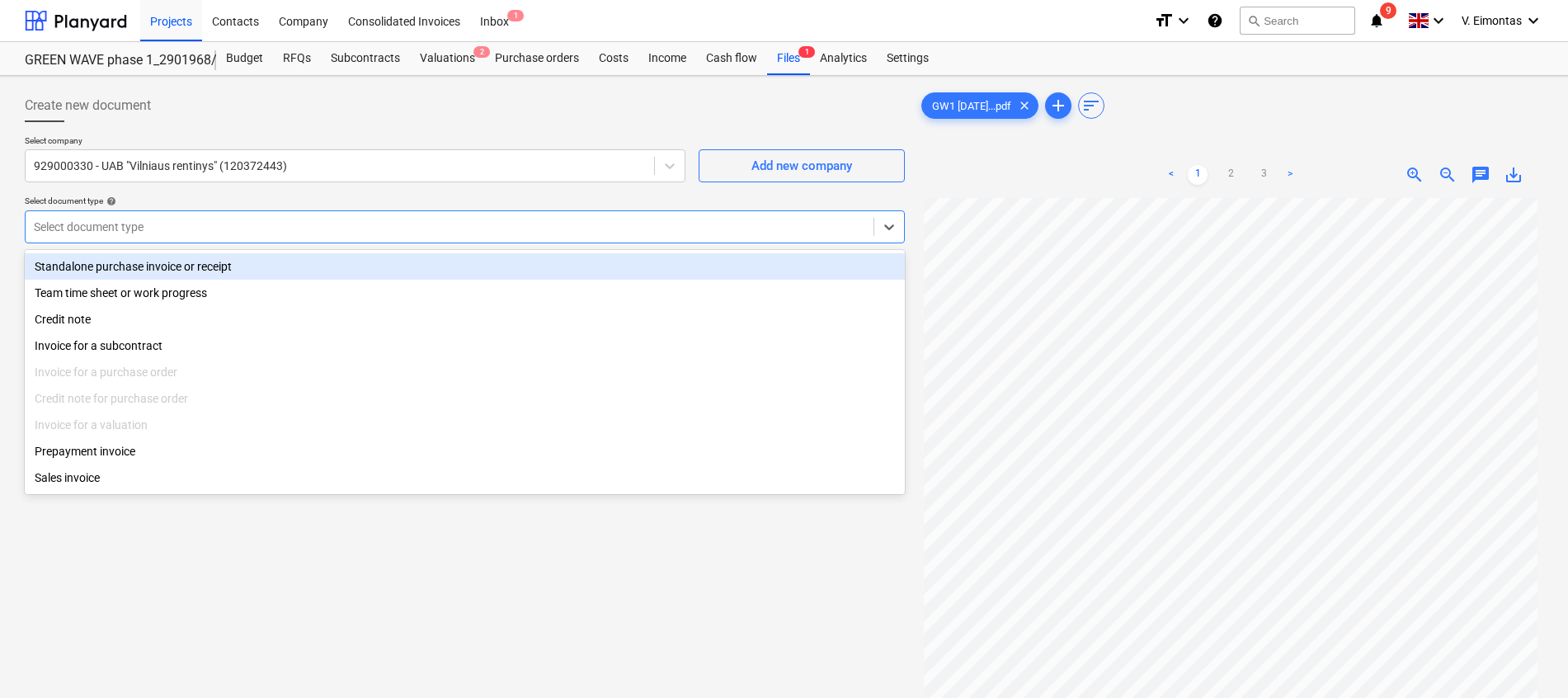
click at [228, 228] on div at bounding box center [449, 226] width 831 height 17
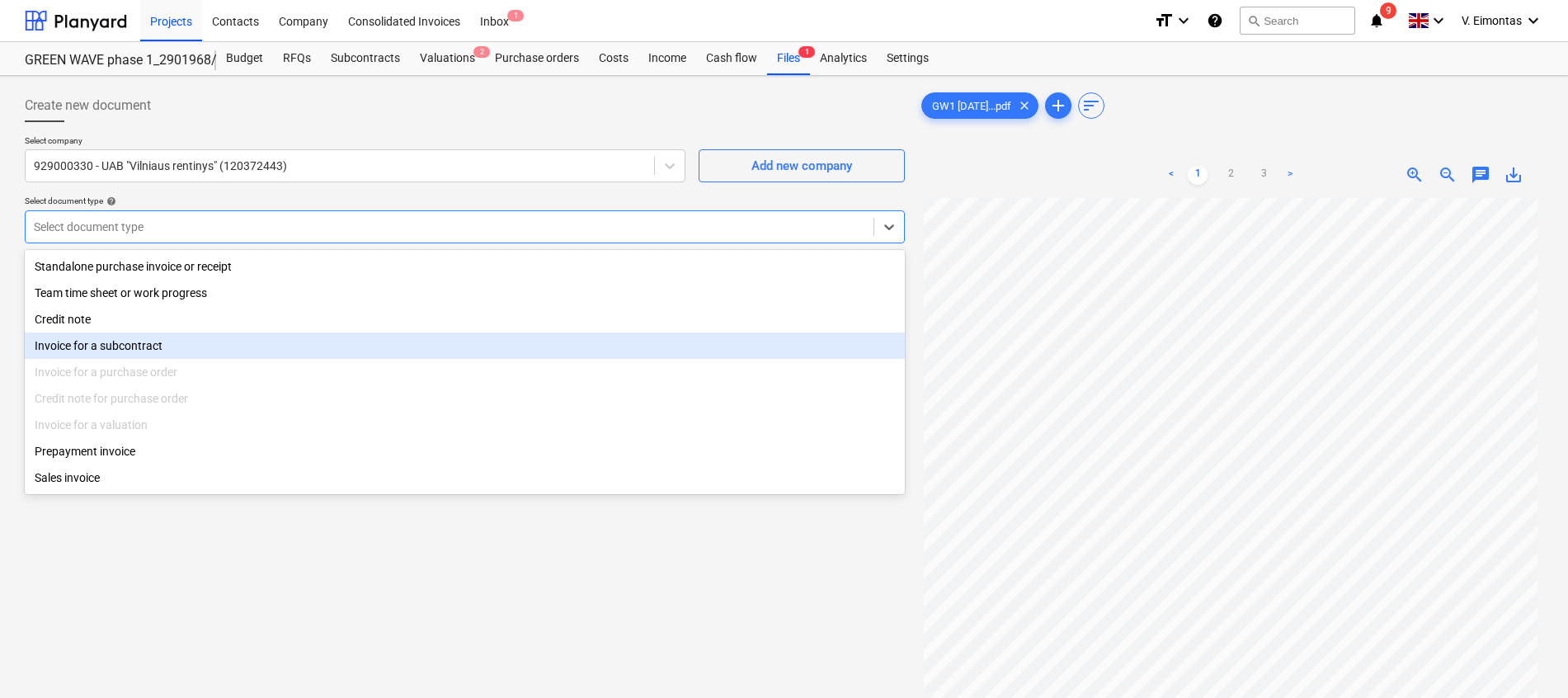
click at [146, 346] on div "Invoice for a subcontract" at bounding box center [464, 345] width 880 height 26
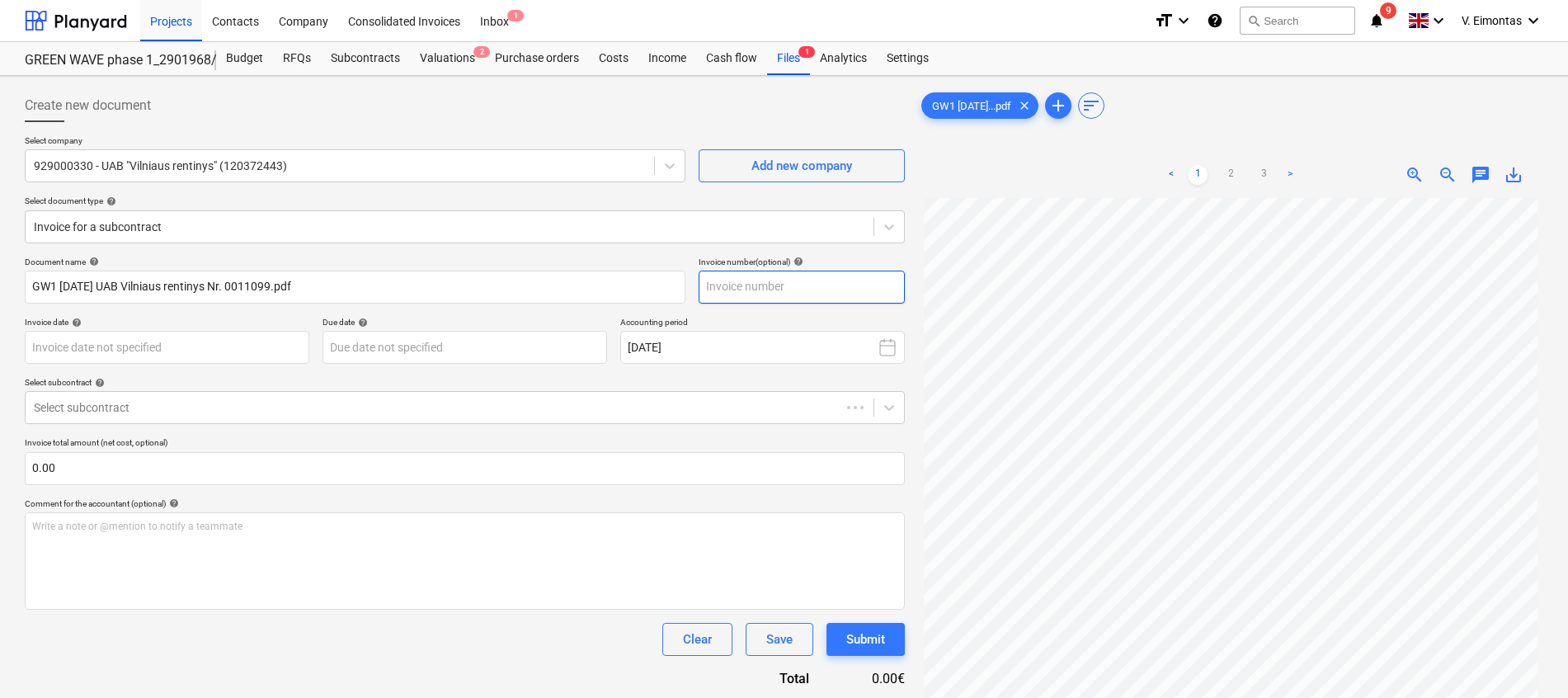
click at [762, 290] on input "text" at bounding box center [802, 287] width 206 height 33
type input "0011099"
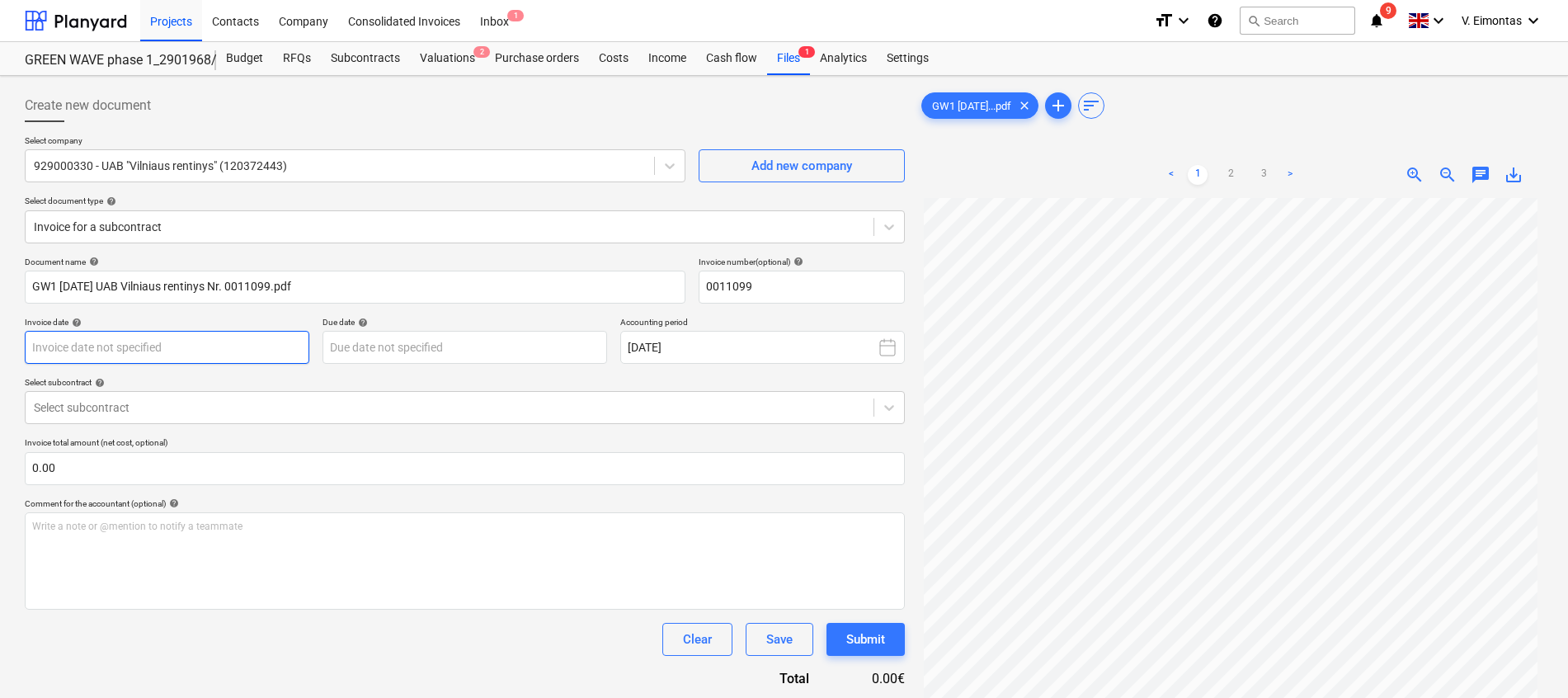
click at [154, 336] on body "Projects Contacts Company Consolidated Invoices Inbox 1 format_size keyboard_ar…" at bounding box center [784, 349] width 1568 height 698
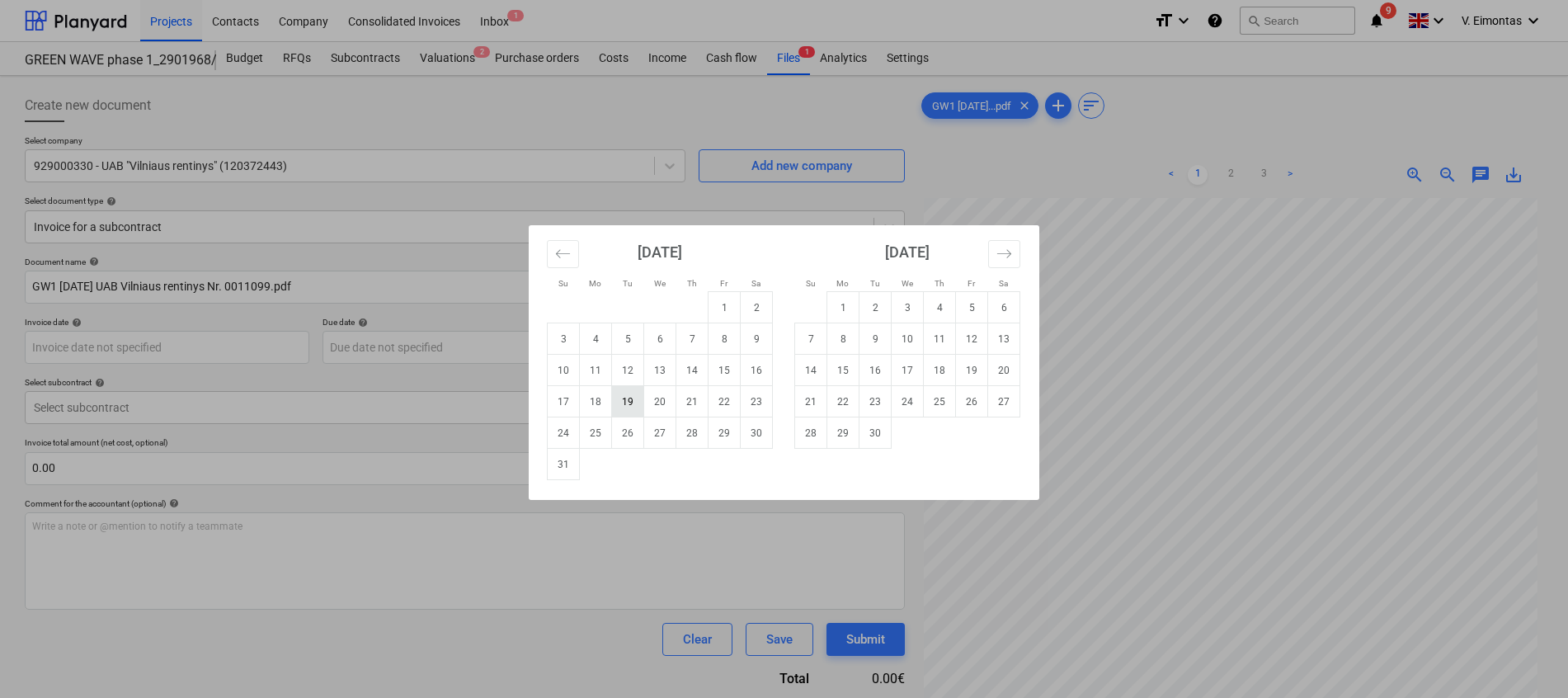
click at [637, 402] on td "19" at bounding box center [628, 402] width 32 height 31
type input "[DATE]"
click at [455, 348] on body "Projects Contacts Company Consolidated Invoices Inbox 1 format_size keyboard_ar…" at bounding box center [784, 349] width 1568 height 698
click at [962, 374] on td "19" at bounding box center [972, 370] width 32 height 31
type input "[DATE]"
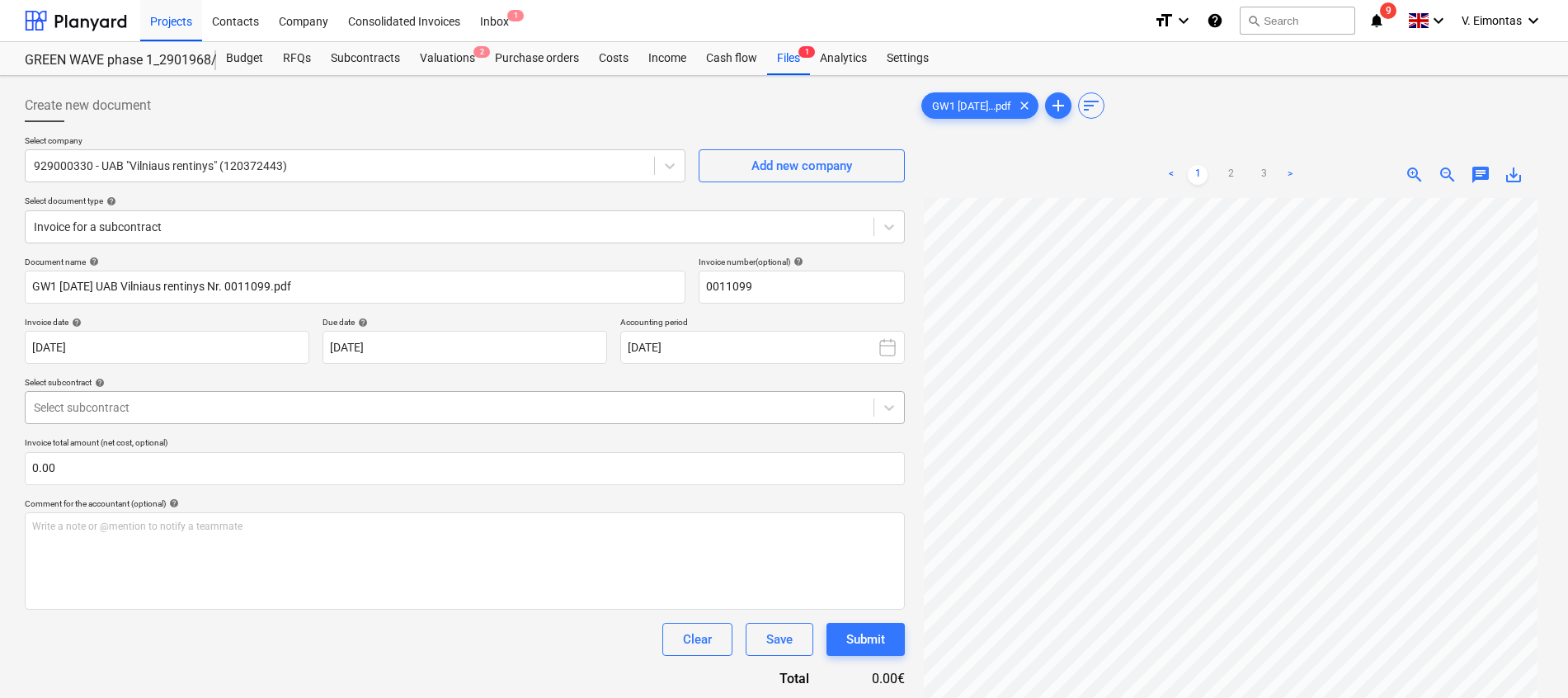
click at [206, 401] on div at bounding box center [449, 407] width 831 height 17
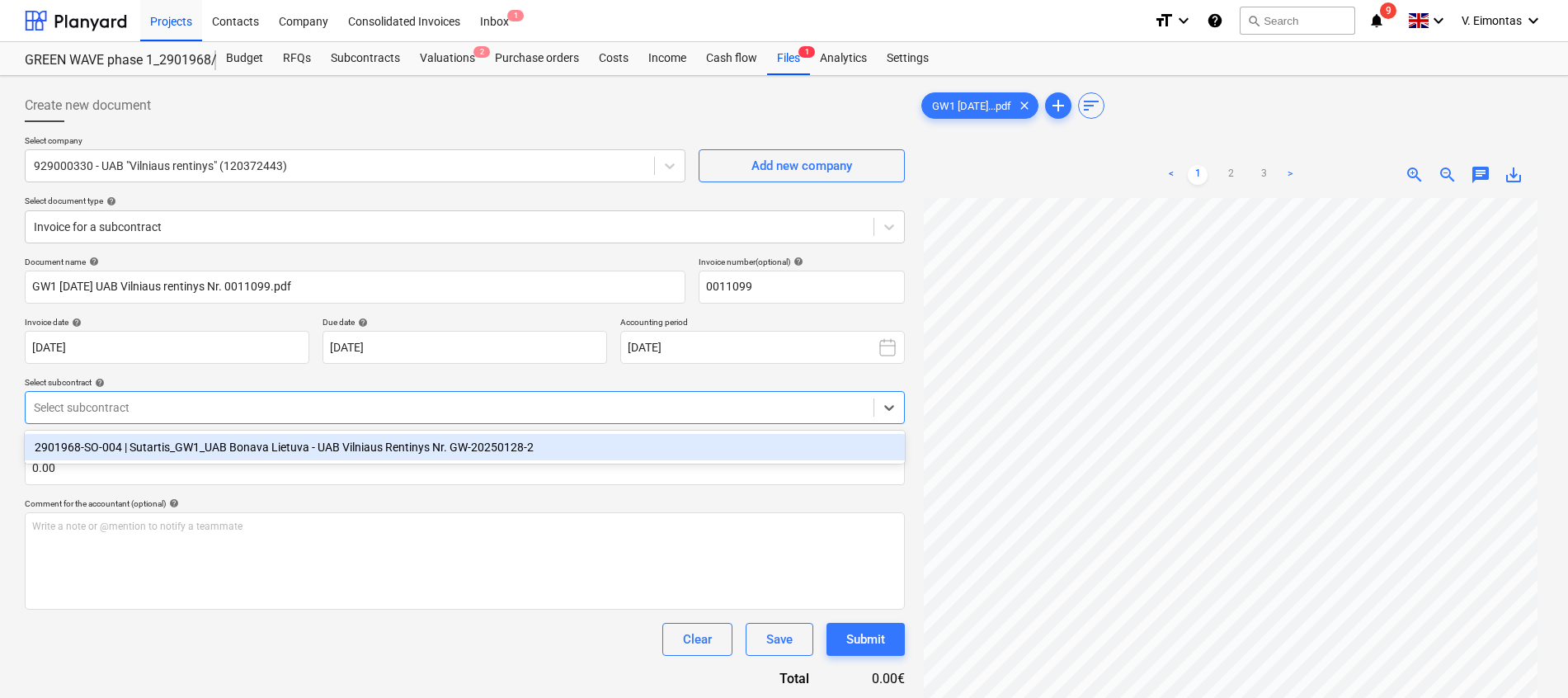
click at [227, 432] on div "2901968-SO-004 | Sutartis_GW1_UAB Bonava Lietuva - UAB Vilniaus Rentinys Nr. GW…" at bounding box center [464, 447] width 880 height 33
click at [228, 439] on div "2901968-SO-004 | Sutartis_GW1_UAB Bonava Lietuva - UAB Vilniaus Rentinys Nr. GW…" at bounding box center [464, 447] width 880 height 26
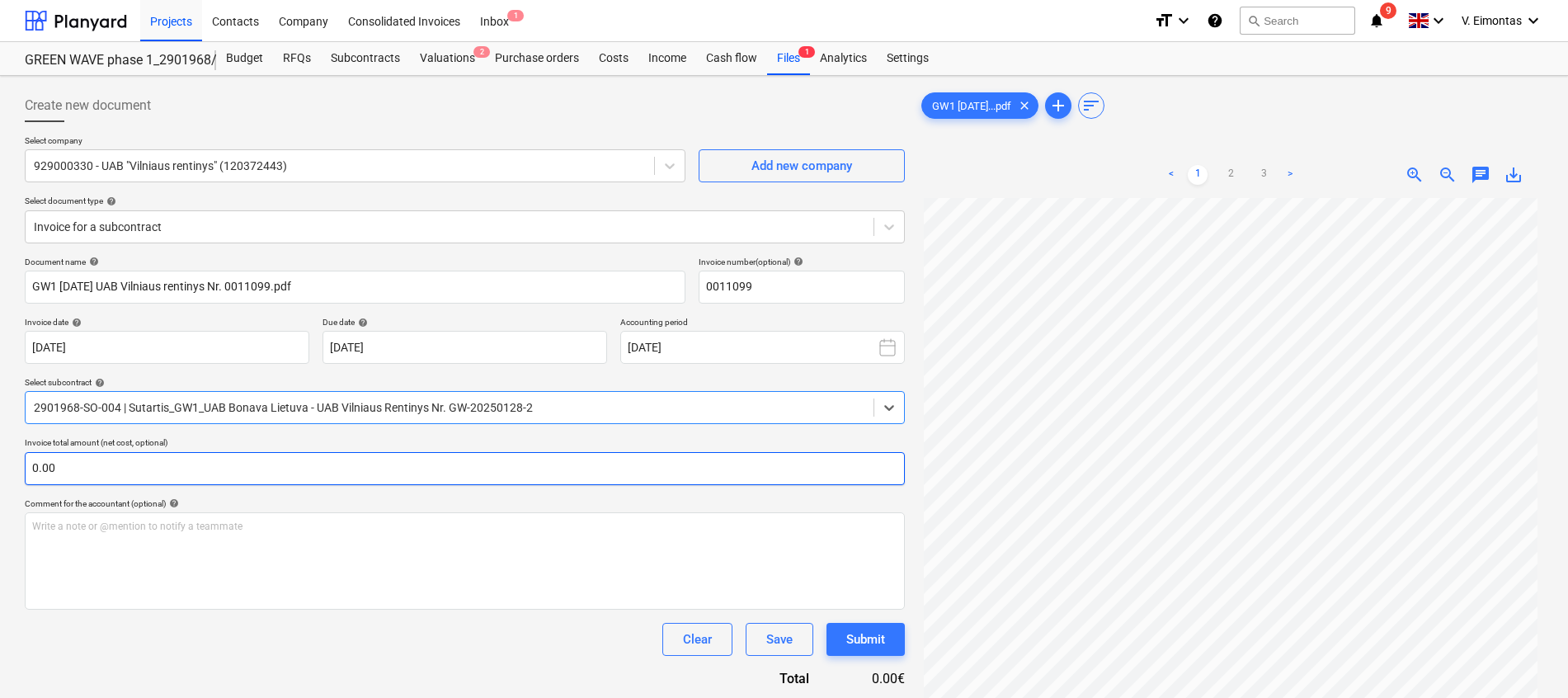
scroll to position [223, 0]
click at [496, 452] on input "text" at bounding box center [464, 468] width 880 height 33
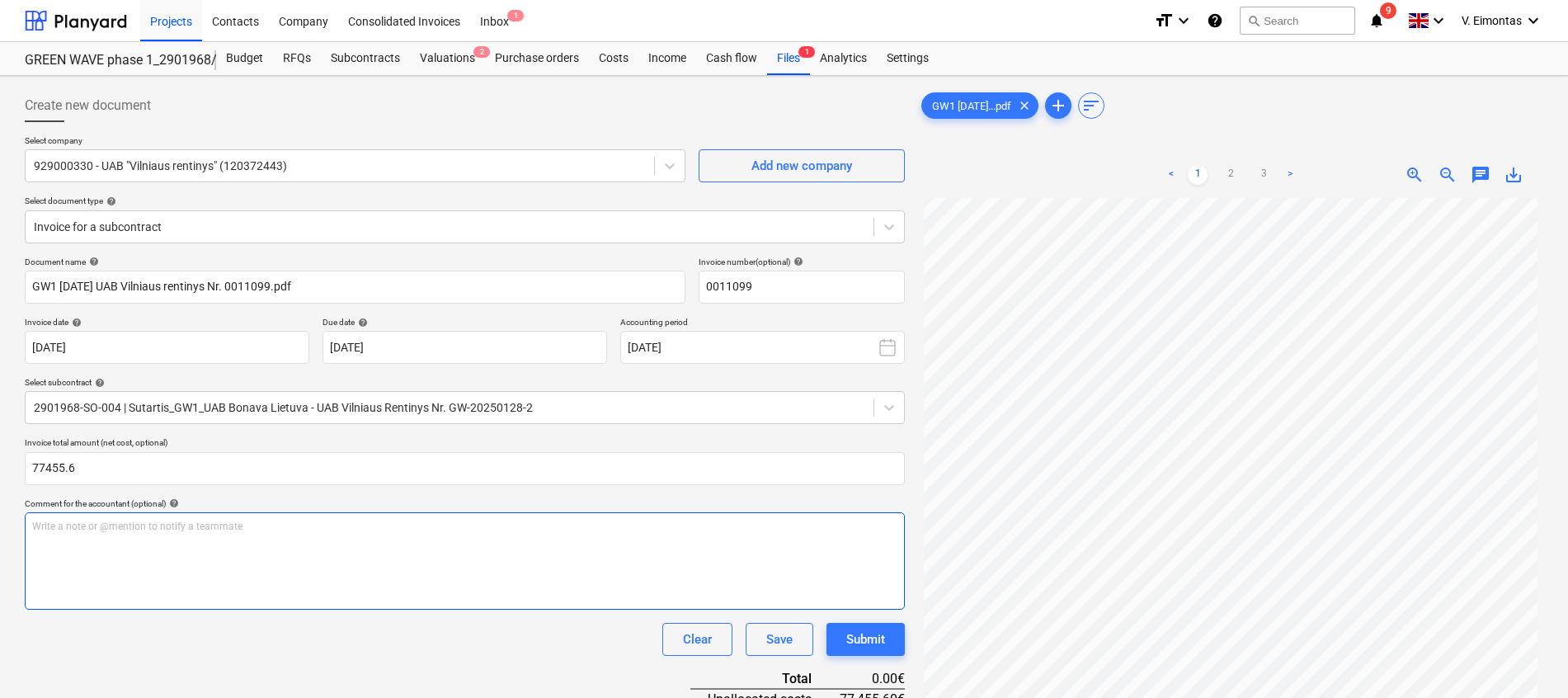
type input "77,455.60"
click at [288, 520] on p "Write a note or @mention to notify a teammate [PERSON_NAME]" at bounding box center [465, 527] width 865 height 14
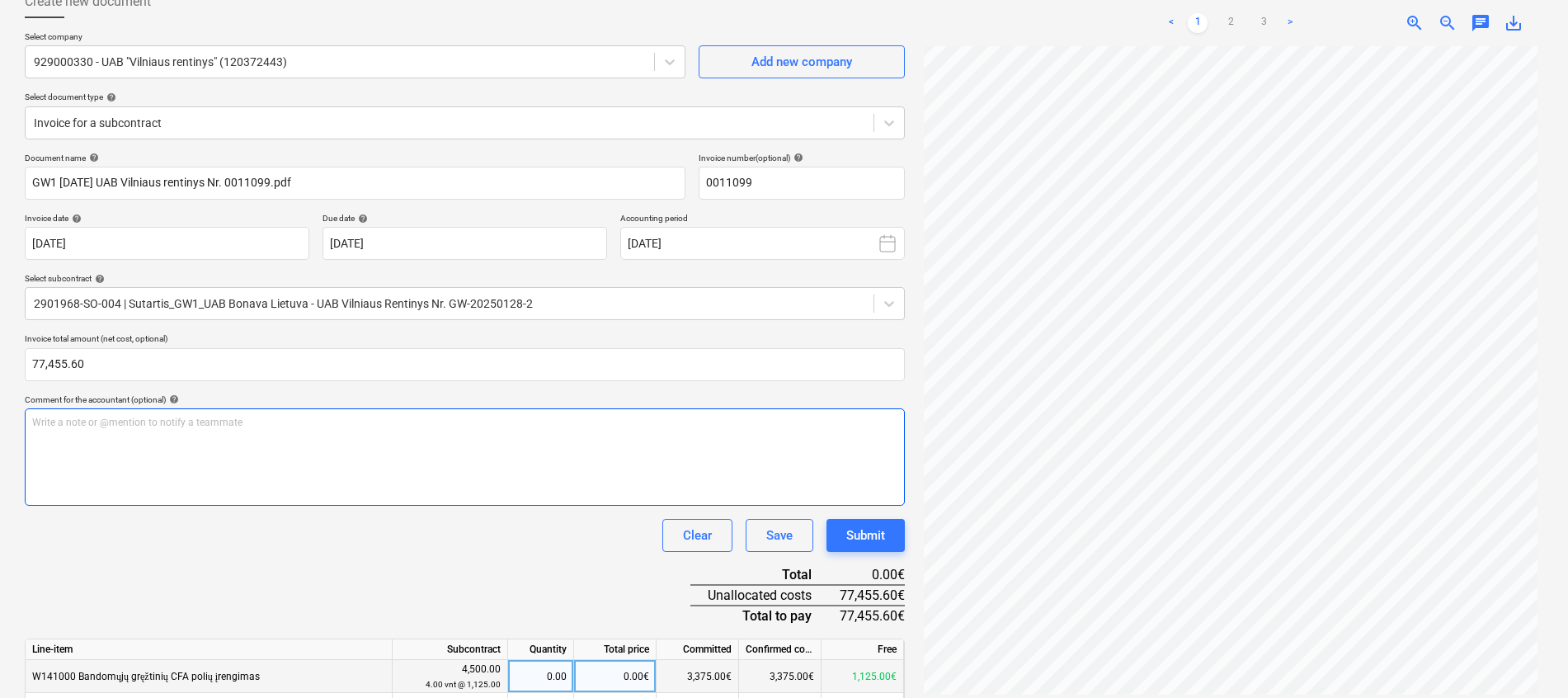
scroll to position [247, 0]
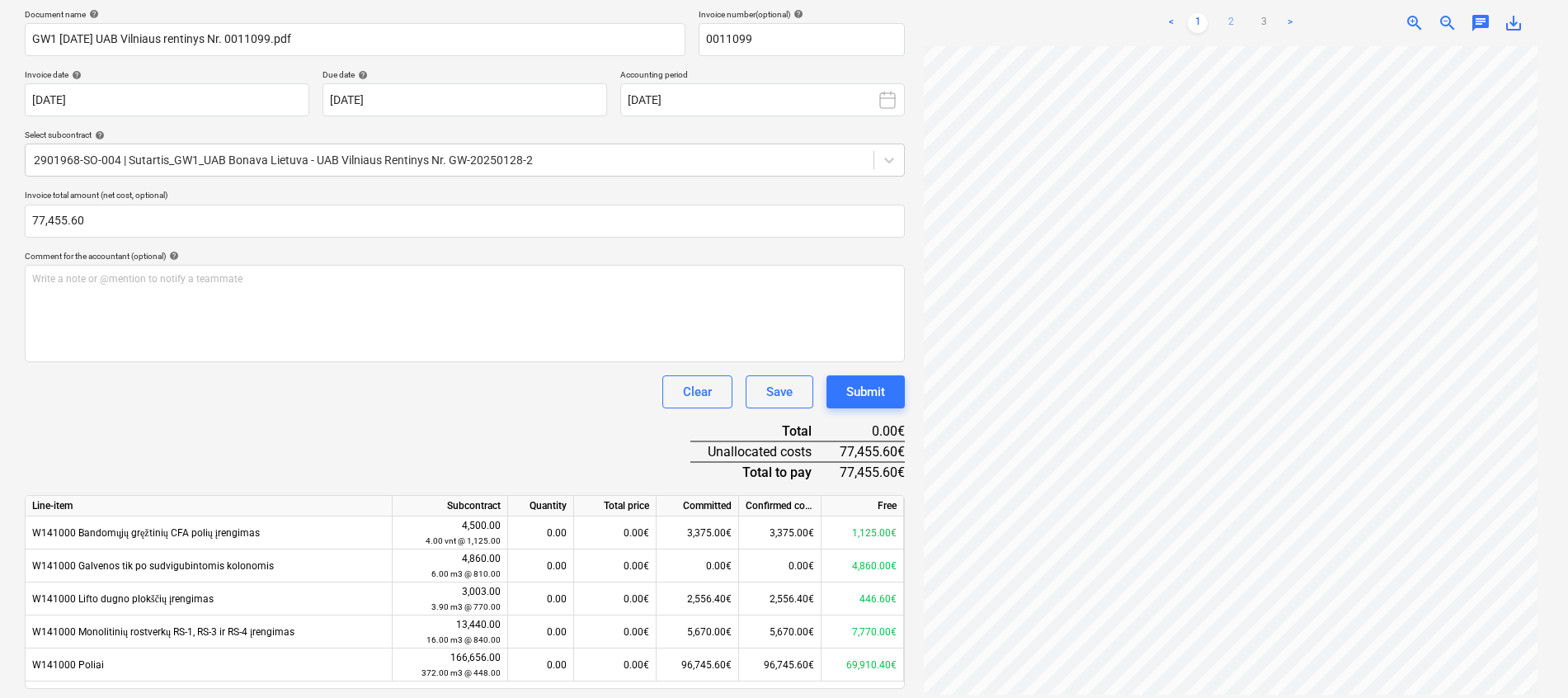
click at [1232, 24] on link "2" at bounding box center [1231, 23] width 20 height 20
click at [1268, 22] on link "3" at bounding box center [1264, 23] width 20 height 20
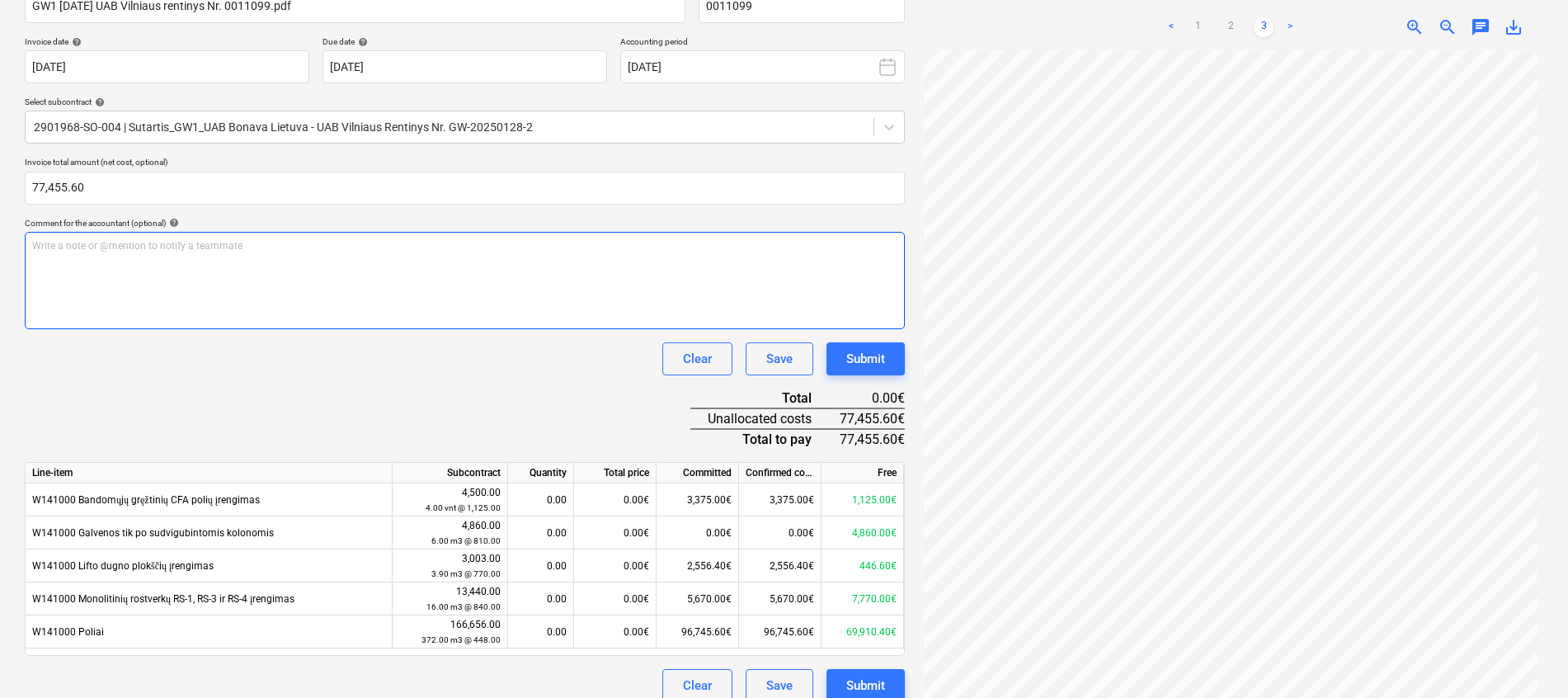
scroll to position [298, 0]
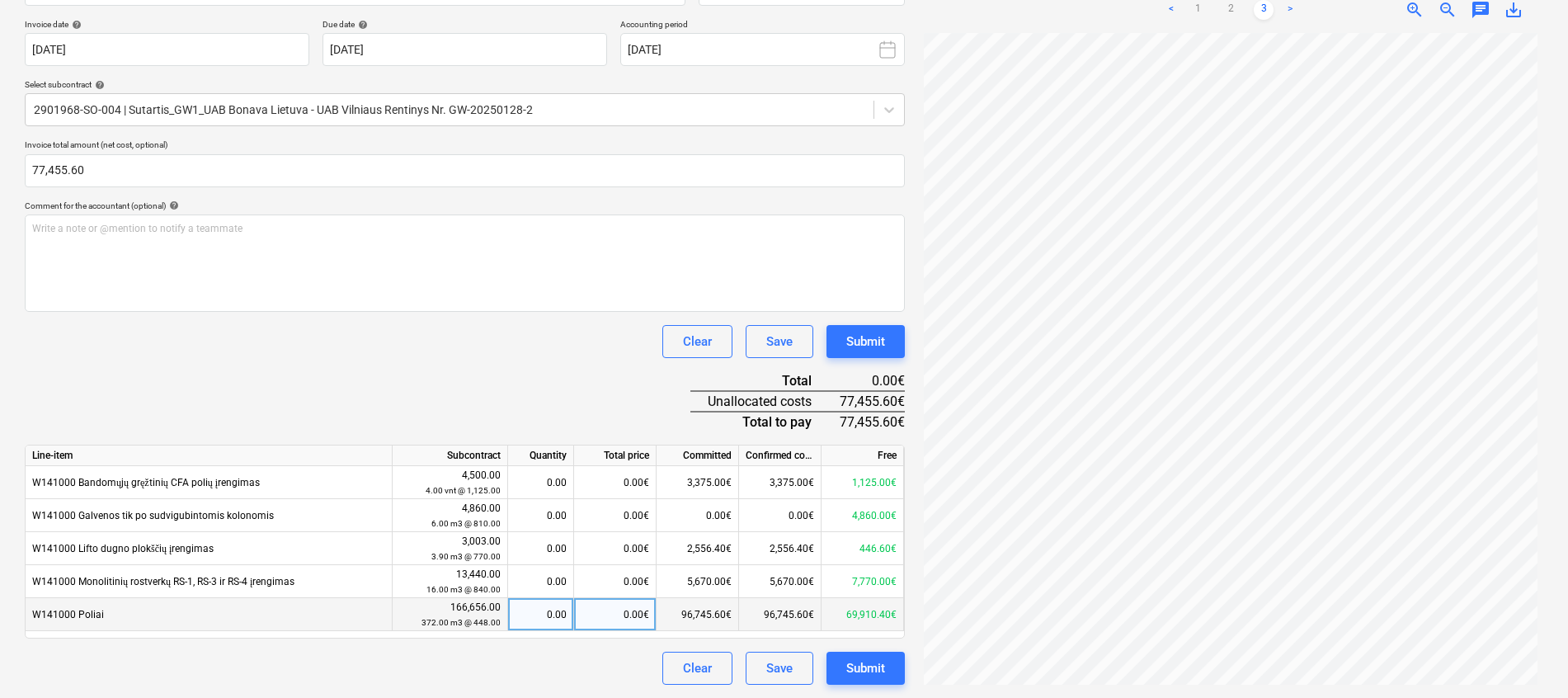
click at [625, 606] on div "0.00€" at bounding box center [615, 614] width 82 height 33
click at [1411, 14] on span "zoom_in" at bounding box center [1415, 10] width 20 height 20
click at [629, 616] on div "0.00€" at bounding box center [615, 614] width 82 height 33
type input "66640"
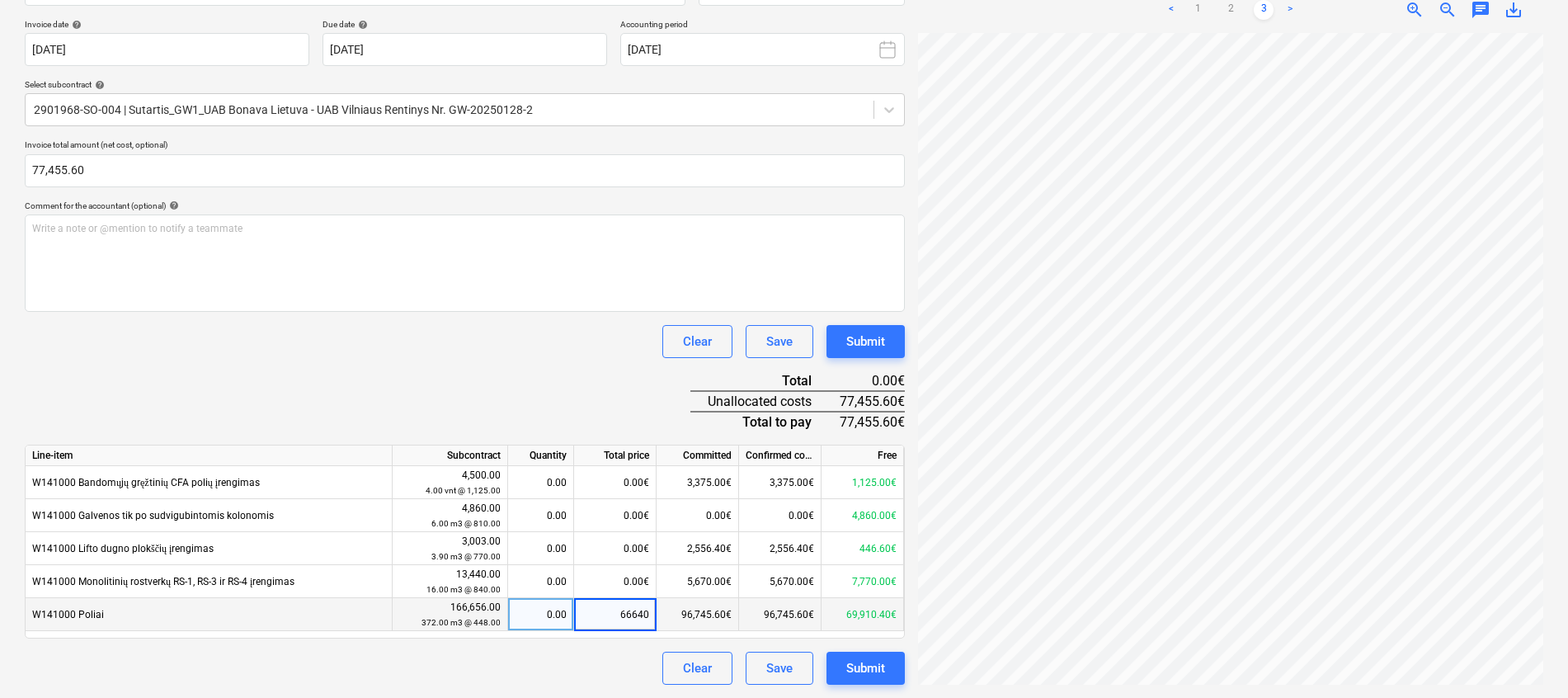
click at [578, 407] on div "Document name help GW1 [DATE] UAB Vilniaus rentinys Nr. 0011099.pdf Invoice num…" at bounding box center [464, 321] width 880 height 726
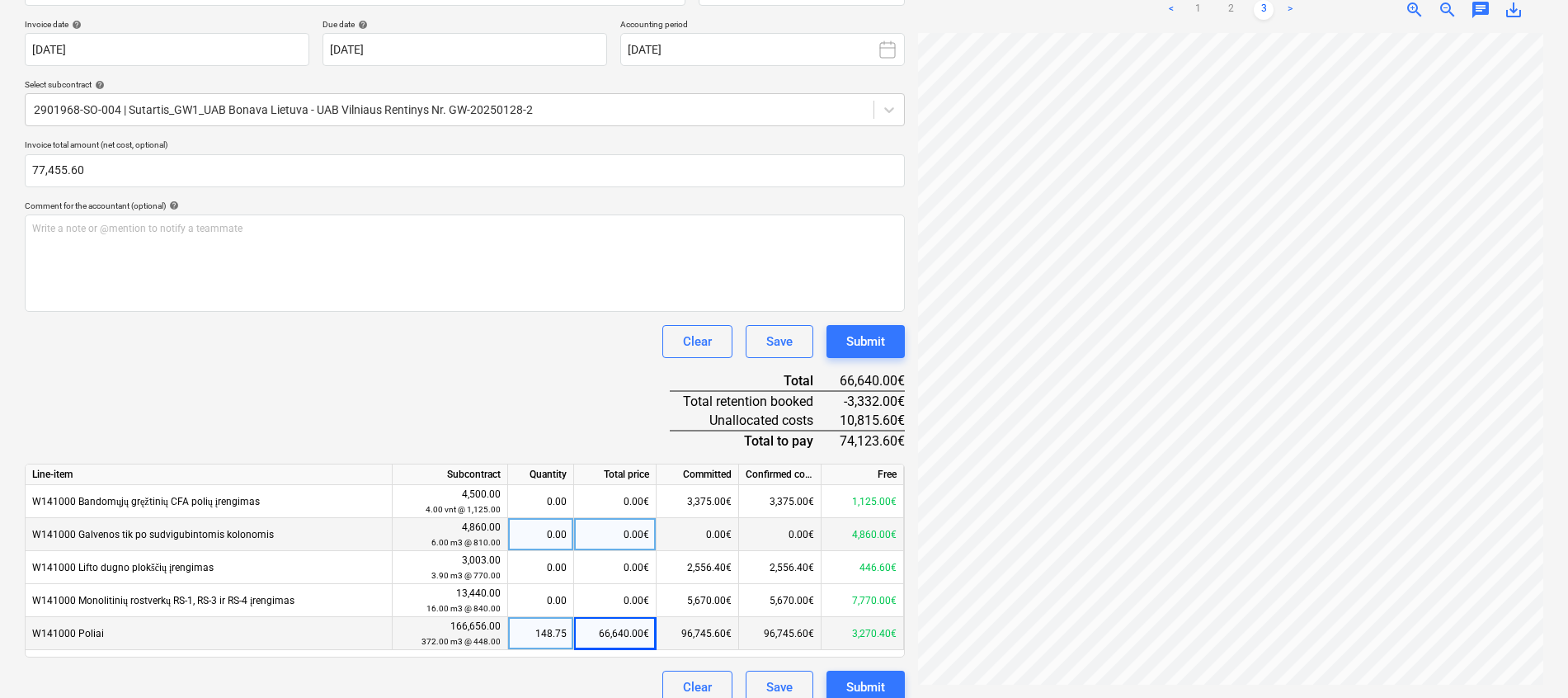
click at [619, 536] on div "0.00€" at bounding box center [615, 535] width 82 height 33
type input "4860"
click at [581, 379] on div "Document name help GW1 [DATE] UAB Vilniaus rentinys Nr. 0011099.pdf Invoice num…" at bounding box center [464, 331] width 880 height 744
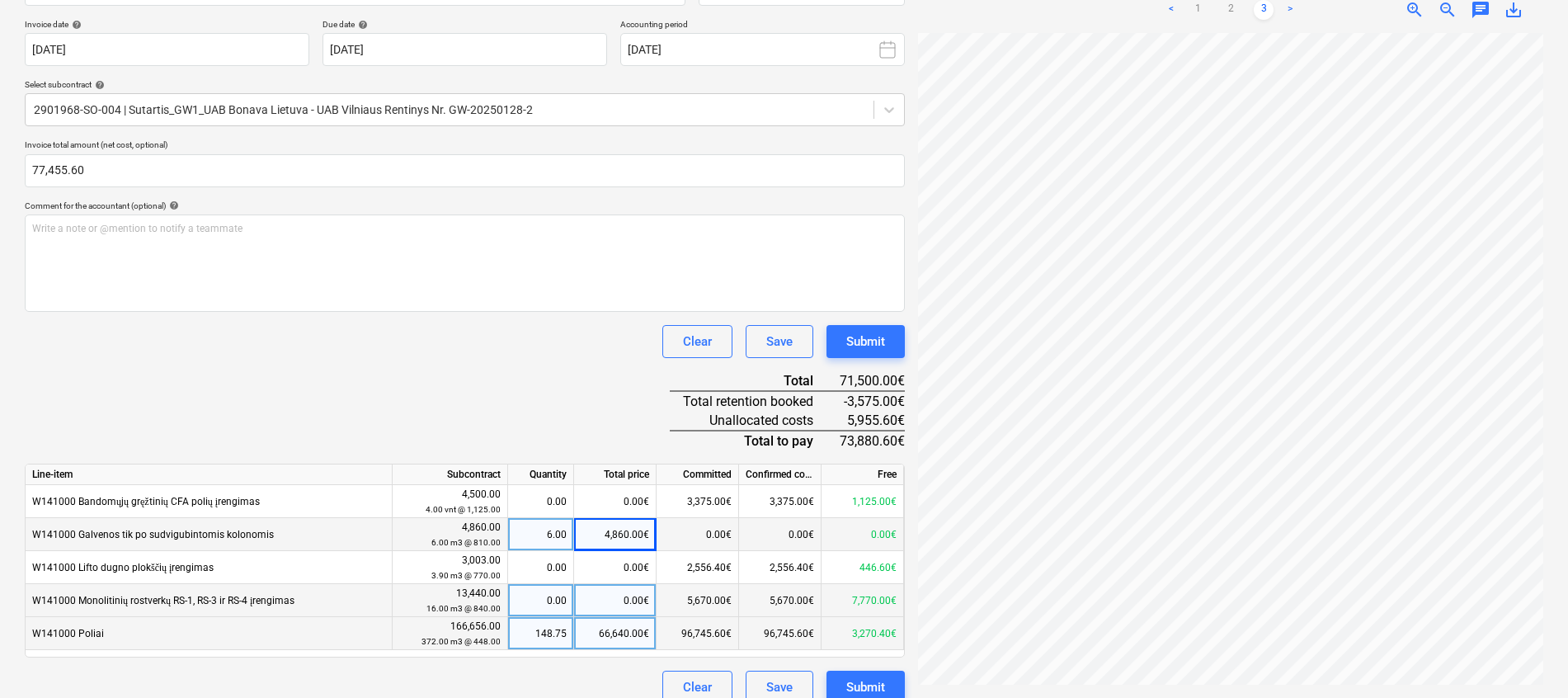
click at [611, 592] on div "0.00€" at bounding box center [615, 600] width 82 height 33
type input "5955.6"
click at [550, 373] on div "Document name help GW1 [DATE] UAB Vilniaus rentinys Nr. 0011099.pdf Invoice num…" at bounding box center [464, 331] width 880 height 744
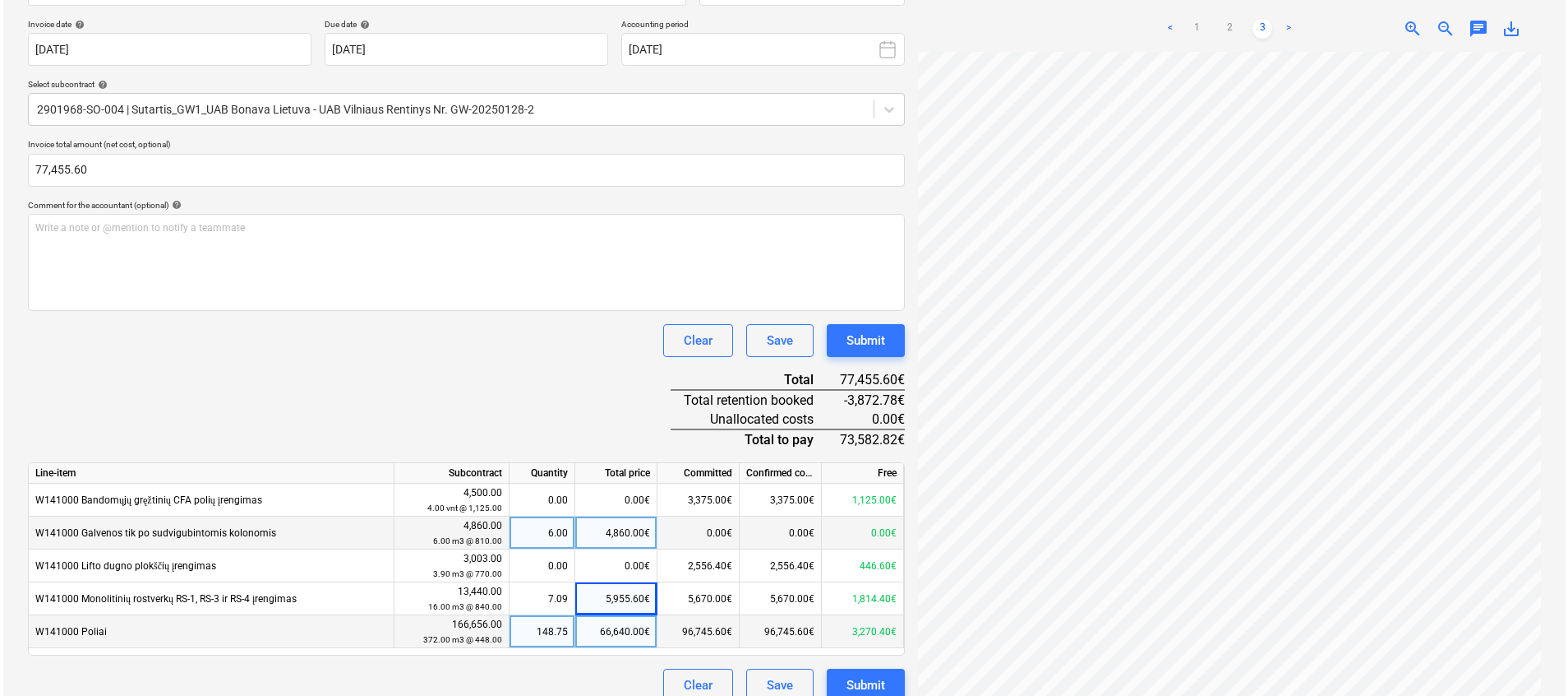
scroll to position [315, 0]
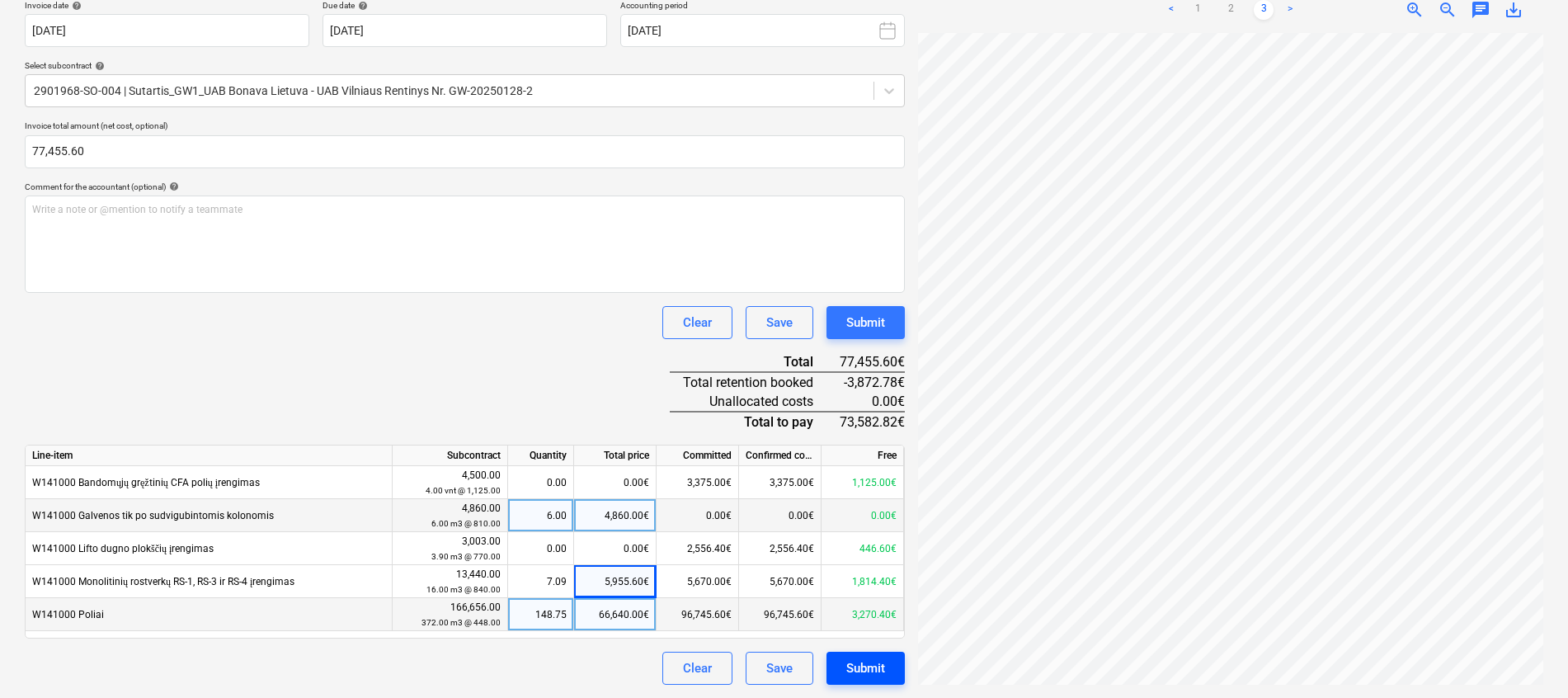
click at [869, 669] on div "Submit" at bounding box center [865, 667] width 38 height 22
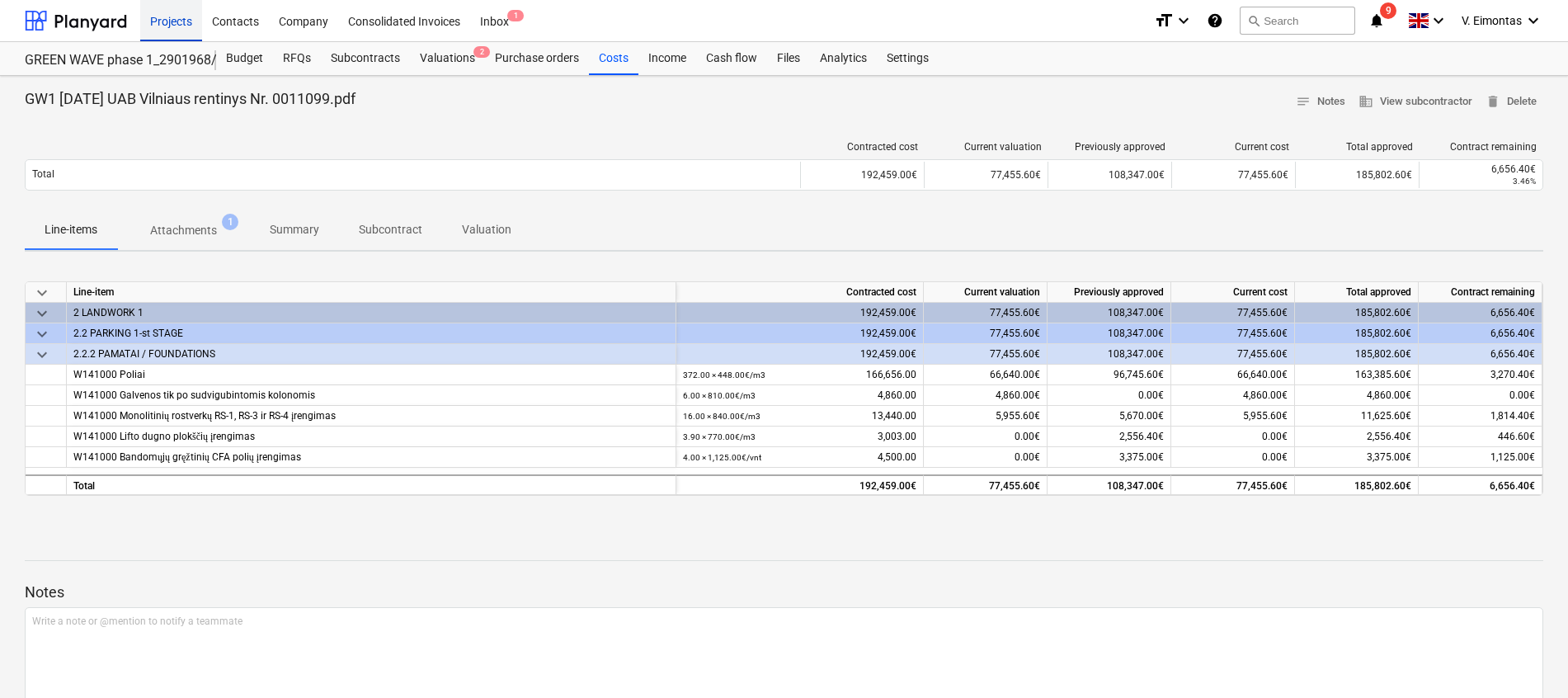
click at [163, 18] on div "Projects" at bounding box center [170, 20] width 62 height 42
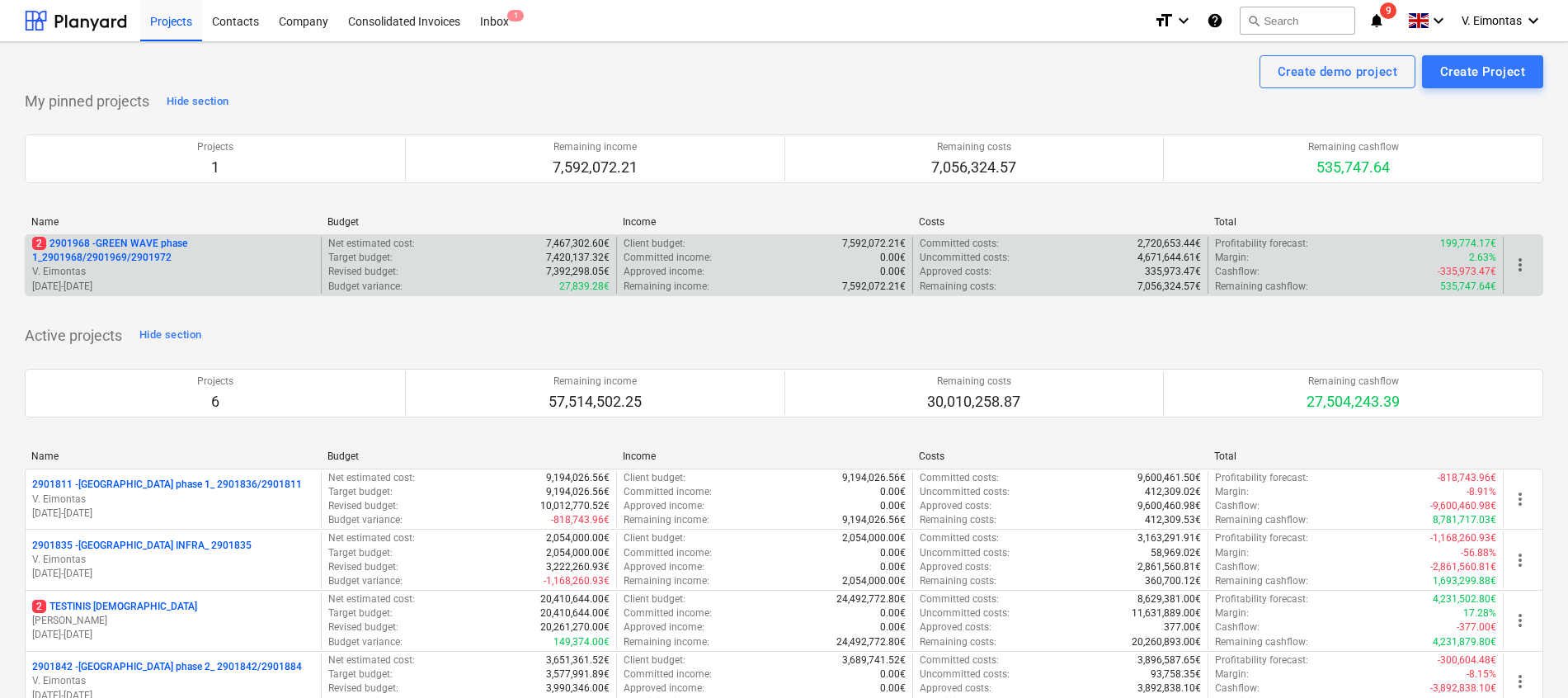
click at [132, 244] on p "2 2901968 - GREEN WAVE phase 1_2901968/2901969/2901972" at bounding box center [173, 251] width 282 height 28
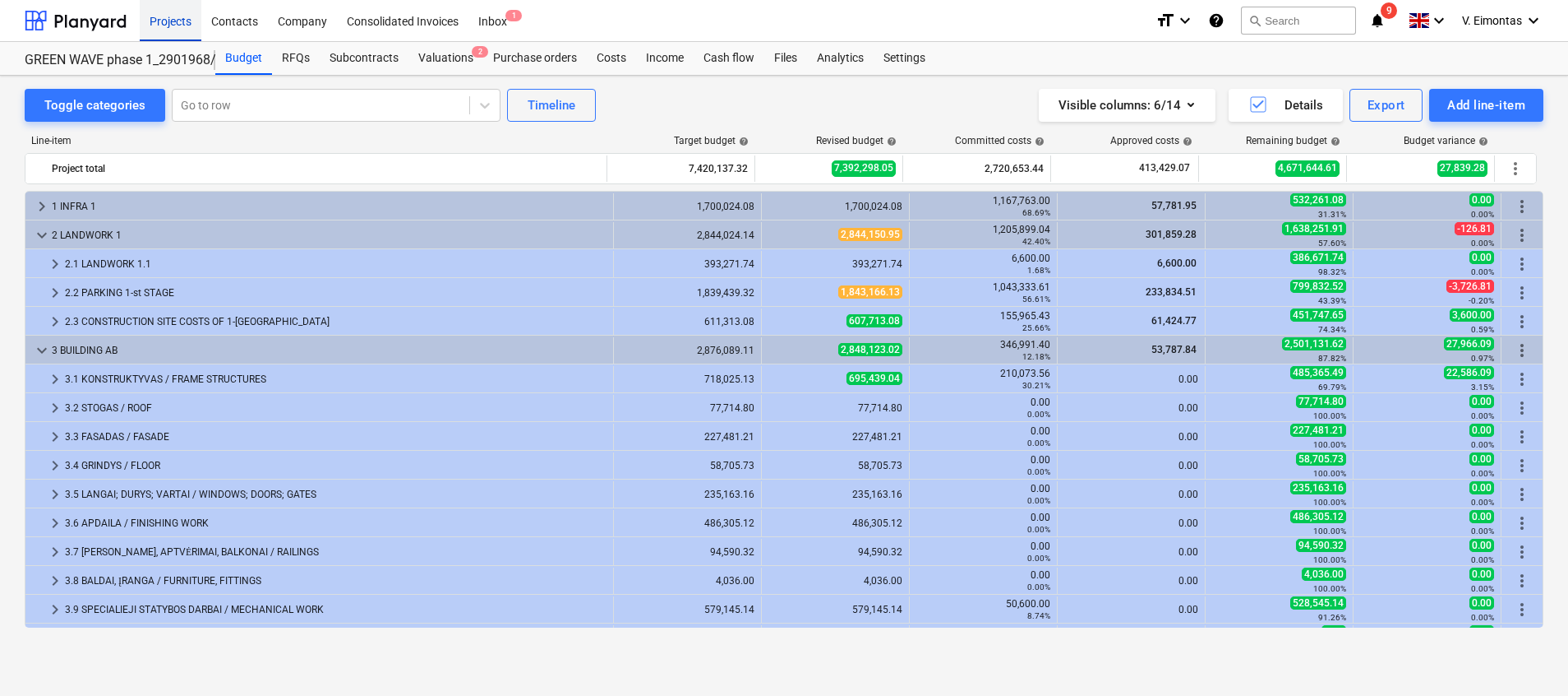
click at [179, 14] on div "Projects" at bounding box center [170, 20] width 62 height 42
